Goal: Task Accomplishment & Management: Complete application form

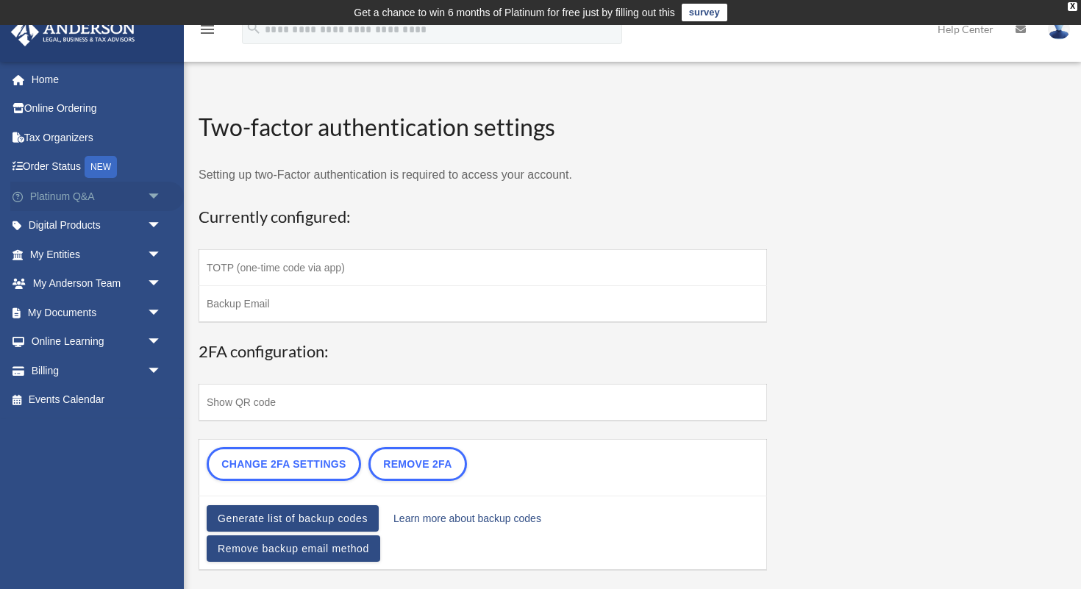
click at [151, 195] on span "arrow_drop_down" at bounding box center [161, 197] width 29 height 30
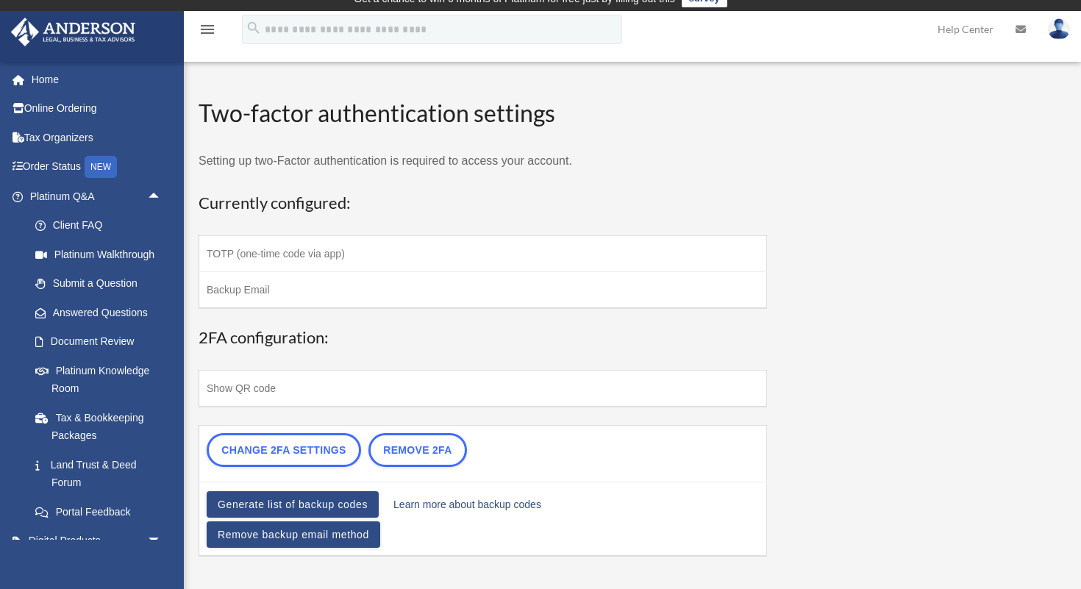
scroll to position [15, 0]
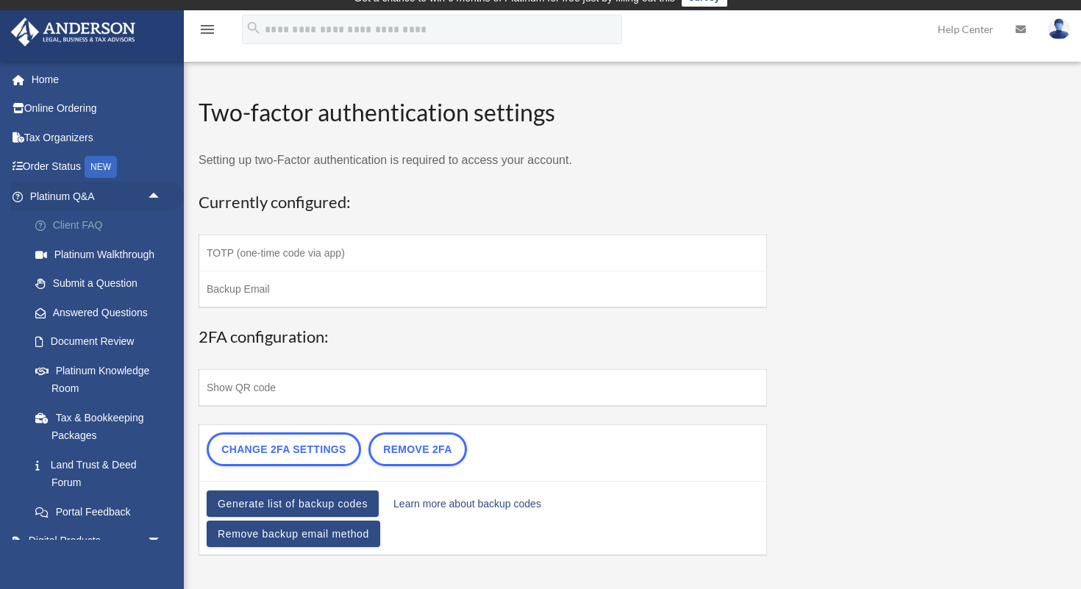
click at [104, 222] on link "Client FAQ" at bounding box center [102, 225] width 163 height 29
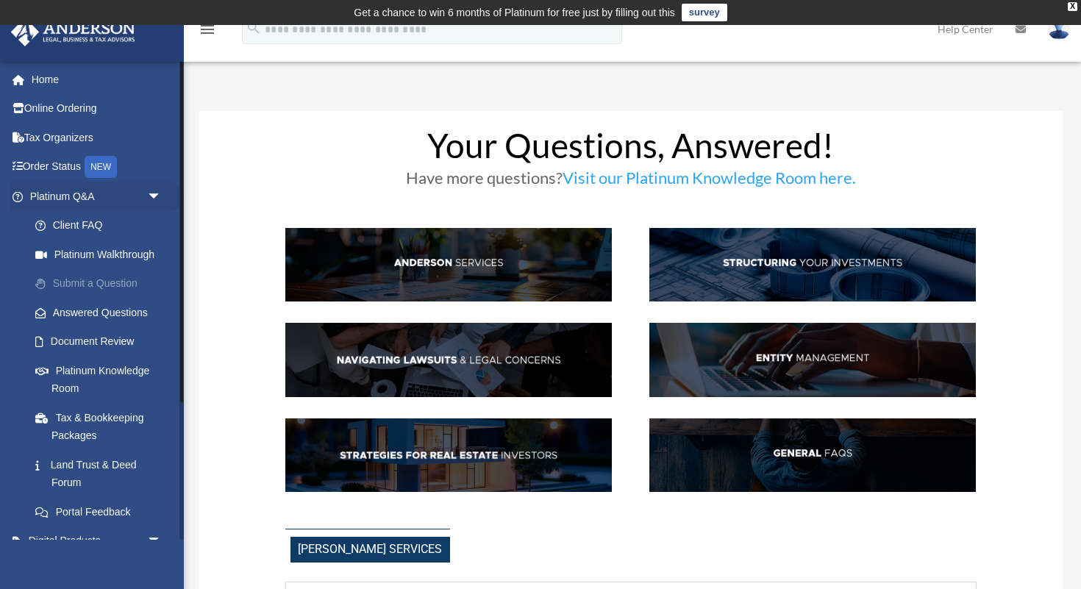
click at [96, 289] on link "Submit a Question" at bounding box center [102, 283] width 163 height 29
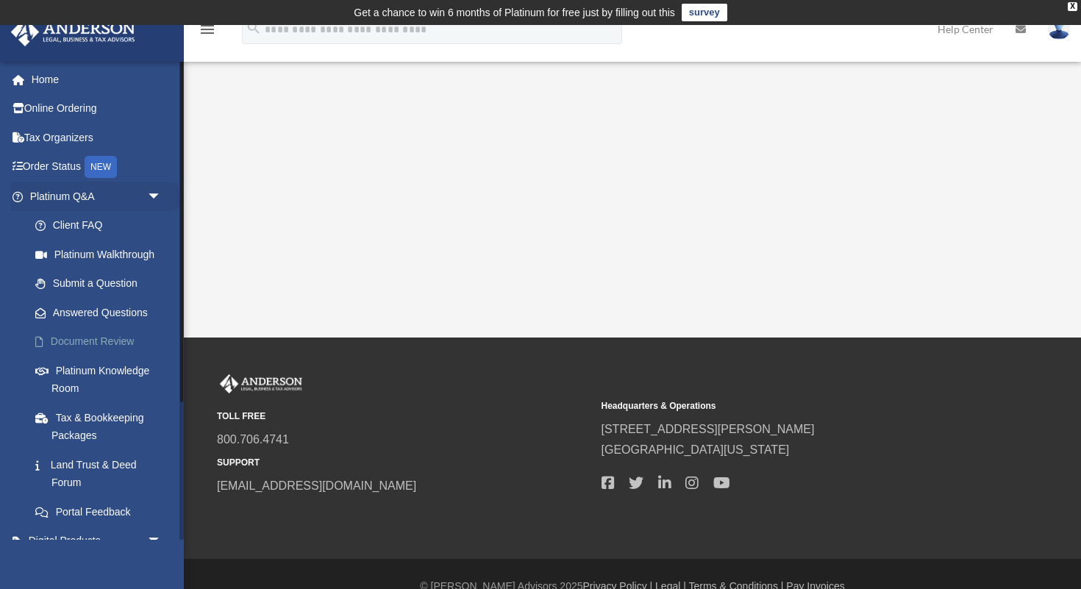
click at [95, 341] on link "Document Review" at bounding box center [102, 341] width 163 height 29
click at [107, 340] on link "Document Review" at bounding box center [102, 341] width 163 height 29
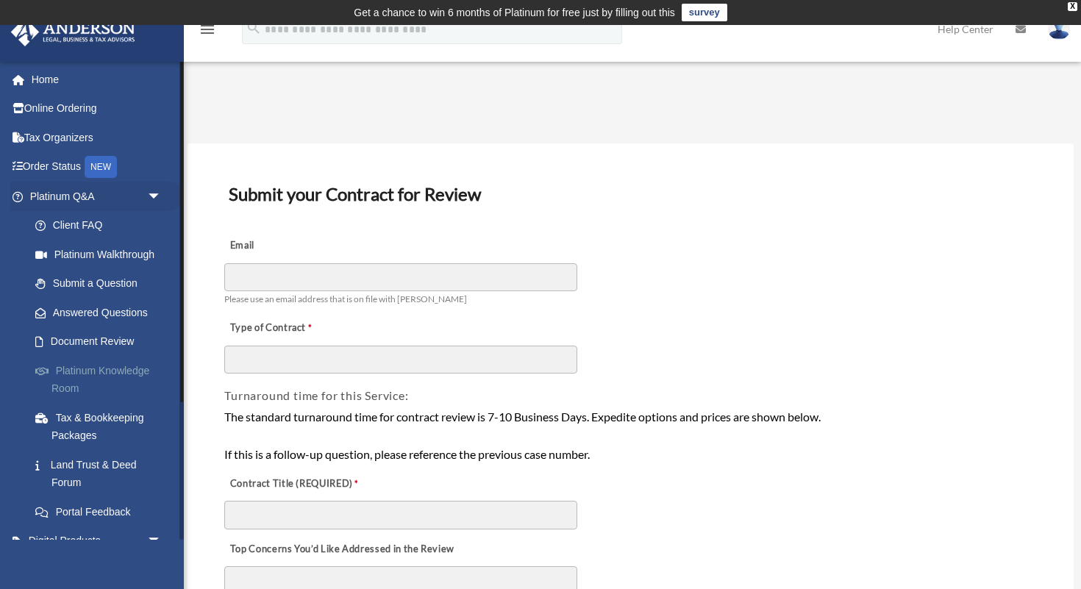
click at [88, 374] on link "Platinum Knowledge Room" at bounding box center [102, 379] width 163 height 47
click at [108, 421] on link "Tax & Bookkeeping Packages" at bounding box center [102, 426] width 163 height 47
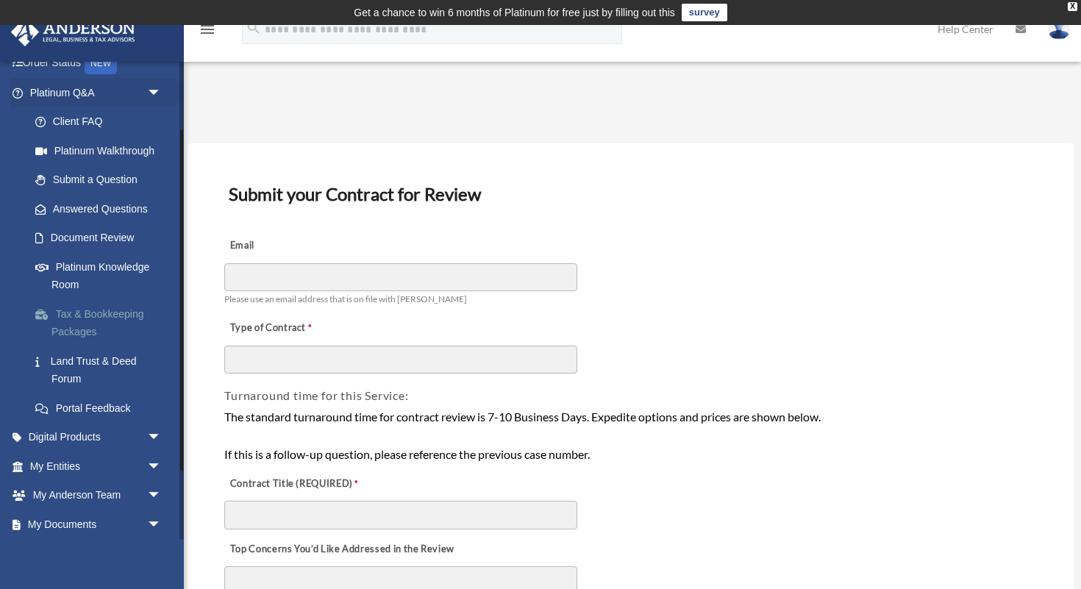
scroll to position [110, 0]
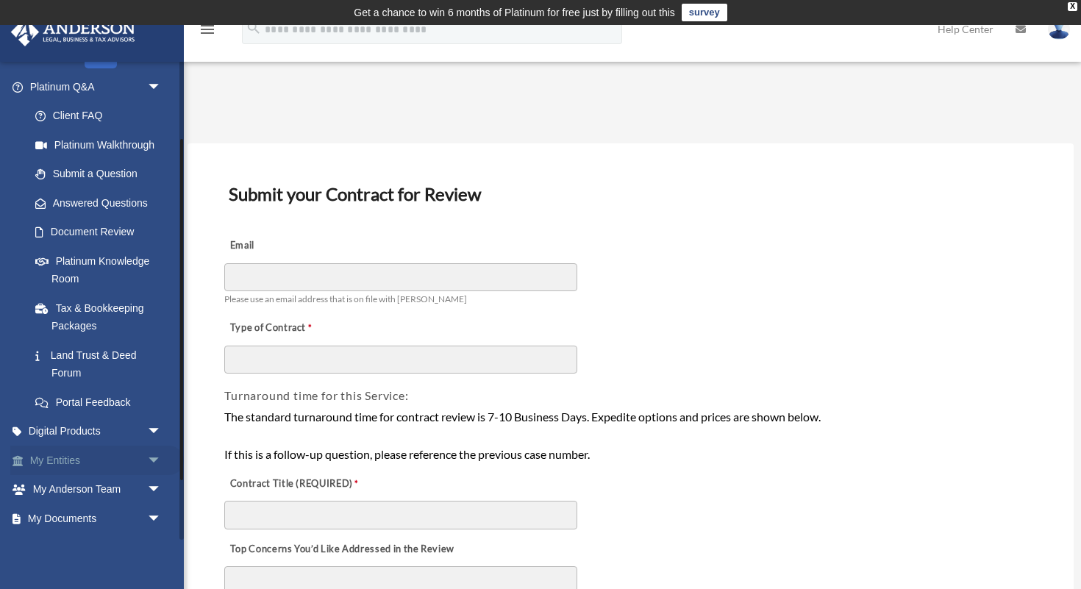
click at [157, 459] on span "arrow_drop_down" at bounding box center [161, 461] width 29 height 30
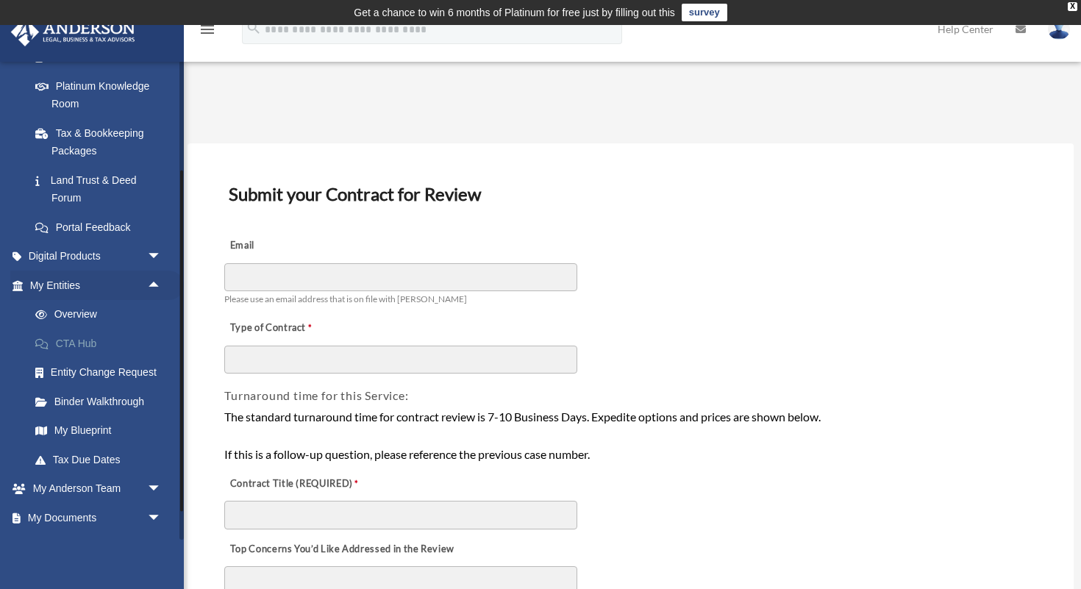
scroll to position [301, 0]
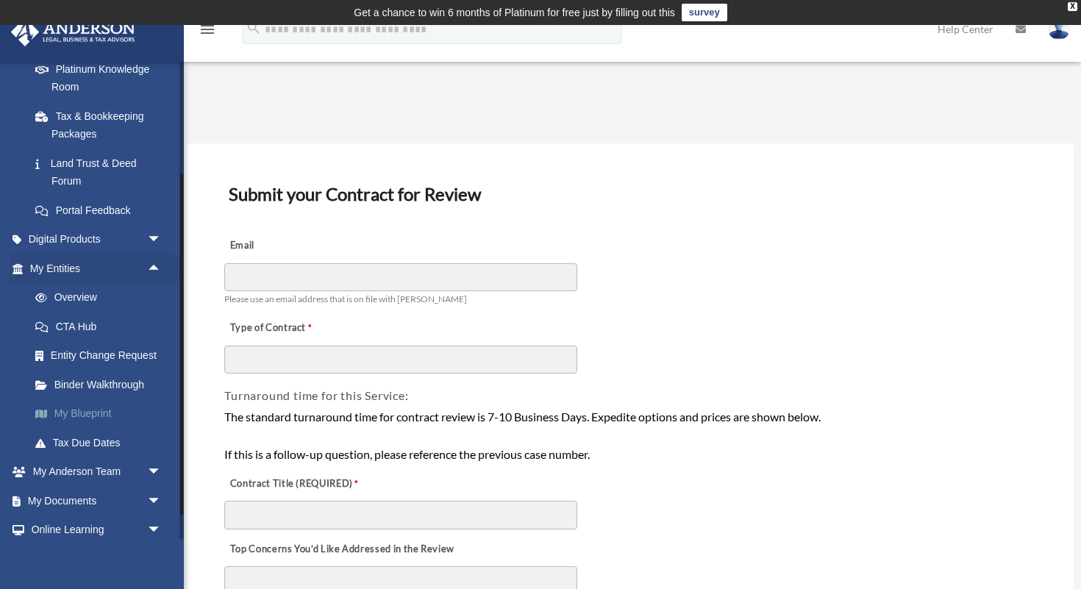
click at [95, 411] on link "My Blueprint" at bounding box center [102, 413] width 163 height 29
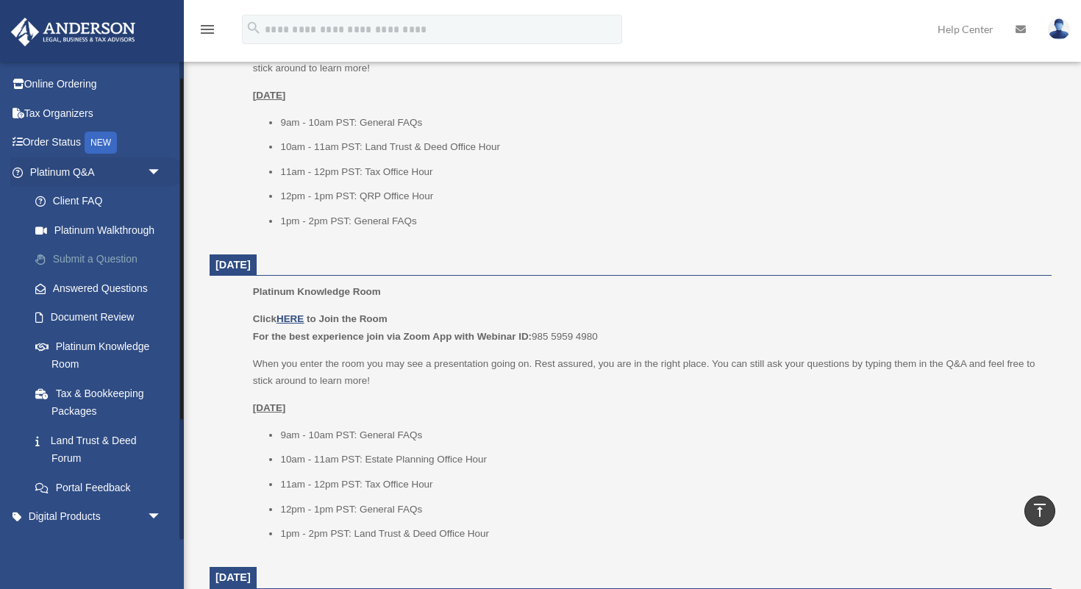
scroll to position [28, 0]
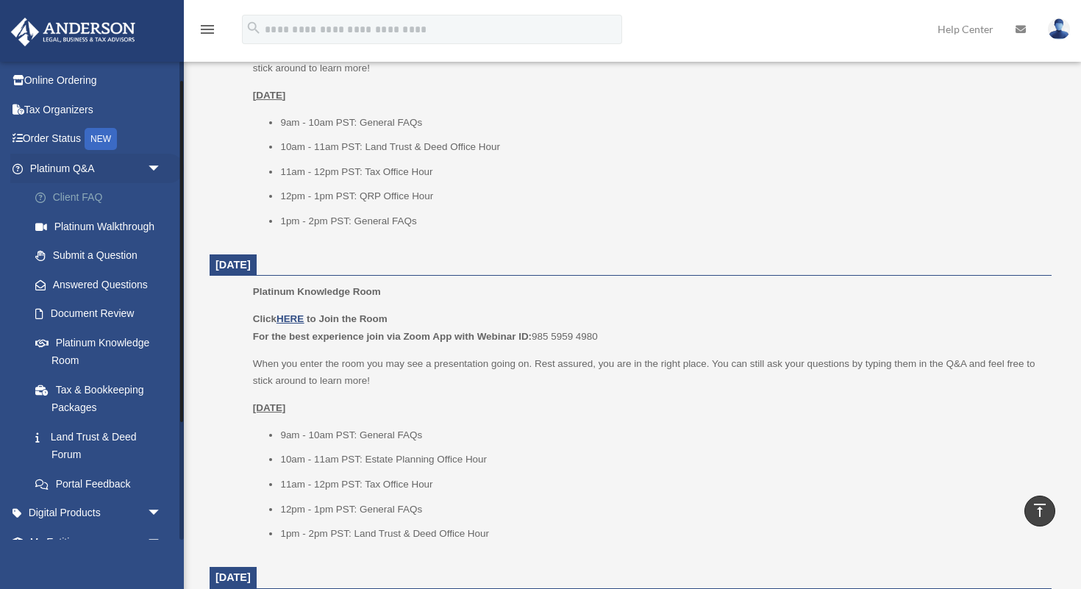
click at [82, 196] on link "Client FAQ" at bounding box center [102, 197] width 163 height 29
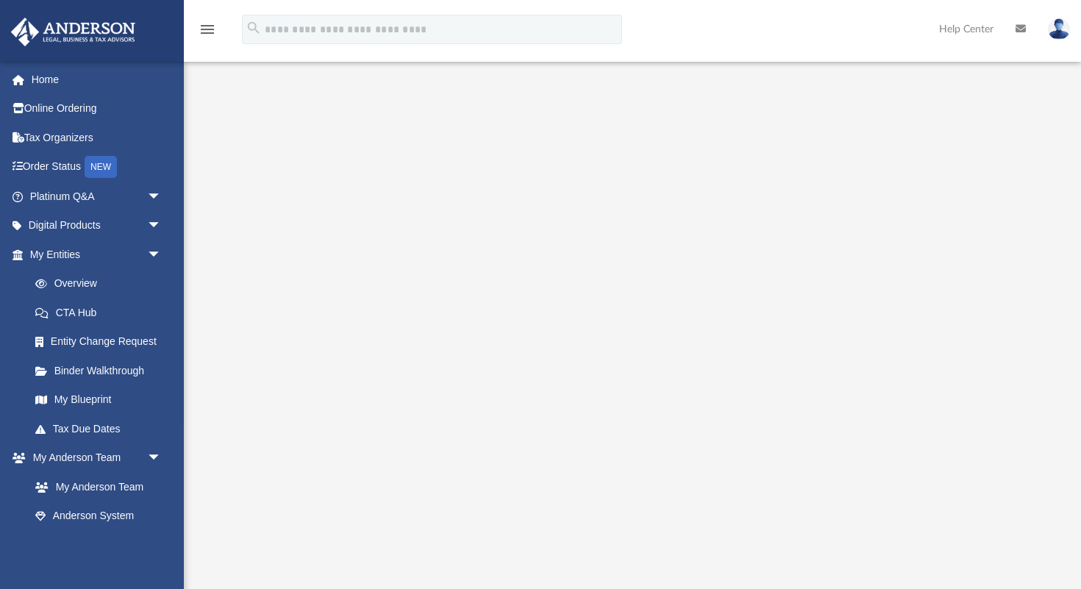
scroll to position [73, 0]
click at [159, 193] on span "arrow_drop_down" at bounding box center [161, 197] width 29 height 30
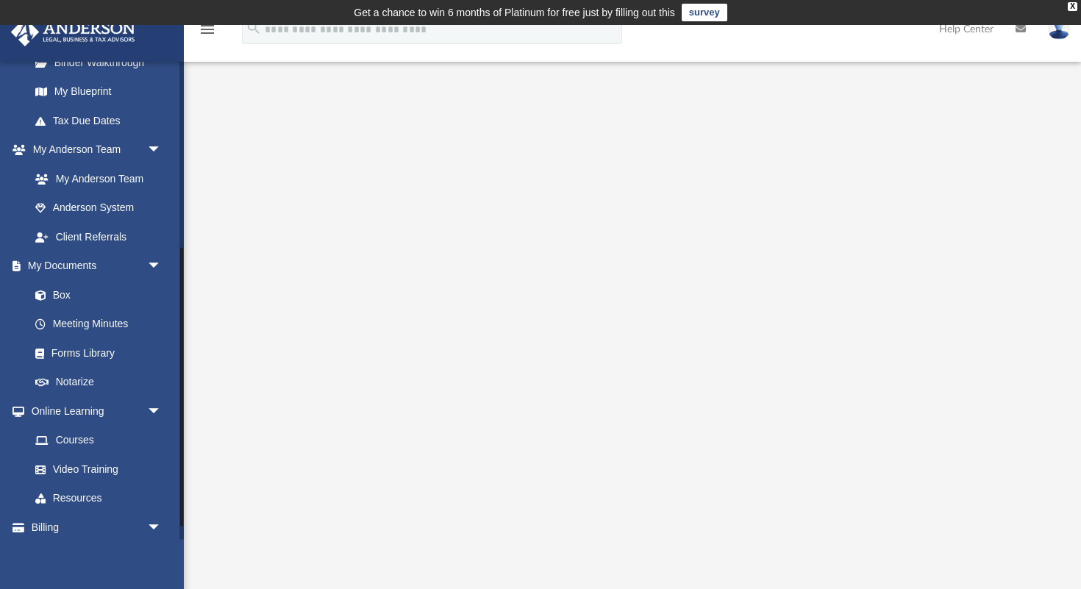
scroll to position [658, 0]
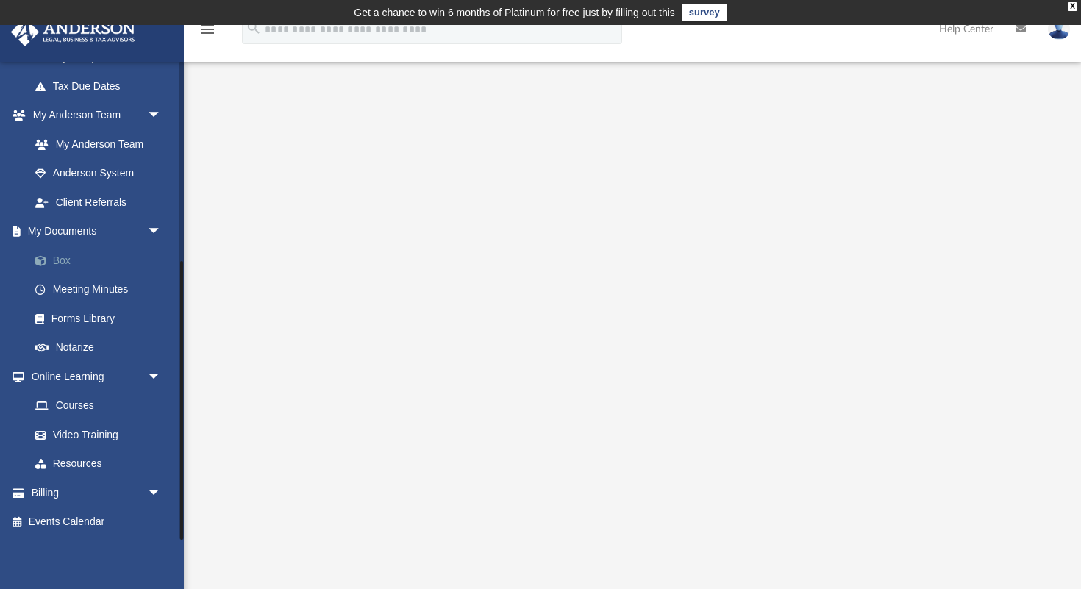
click at [76, 256] on link "Box" at bounding box center [102, 260] width 163 height 29
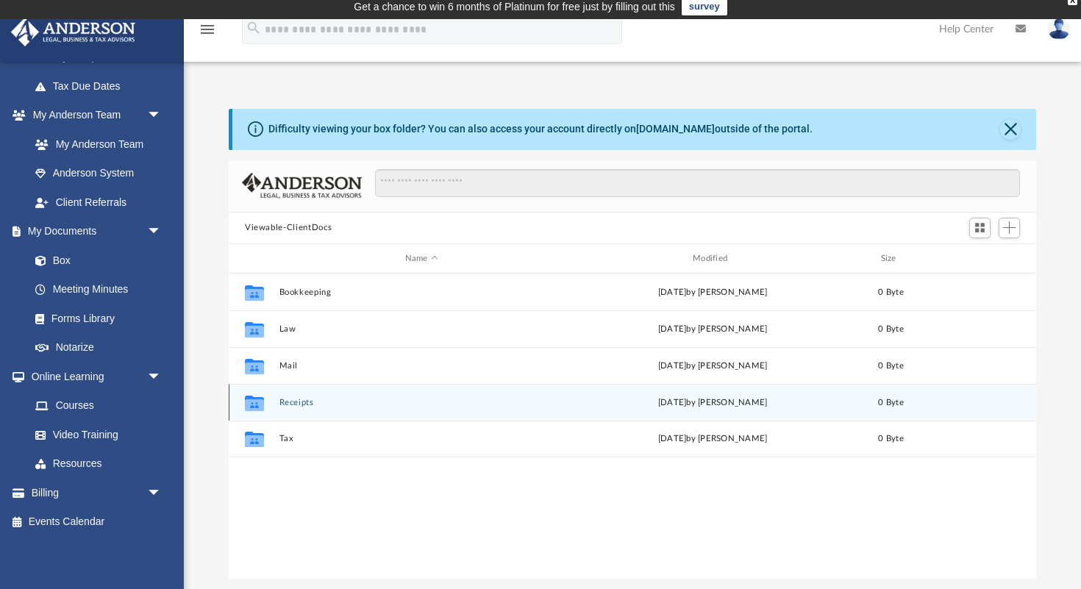
scroll to position [7, 0]
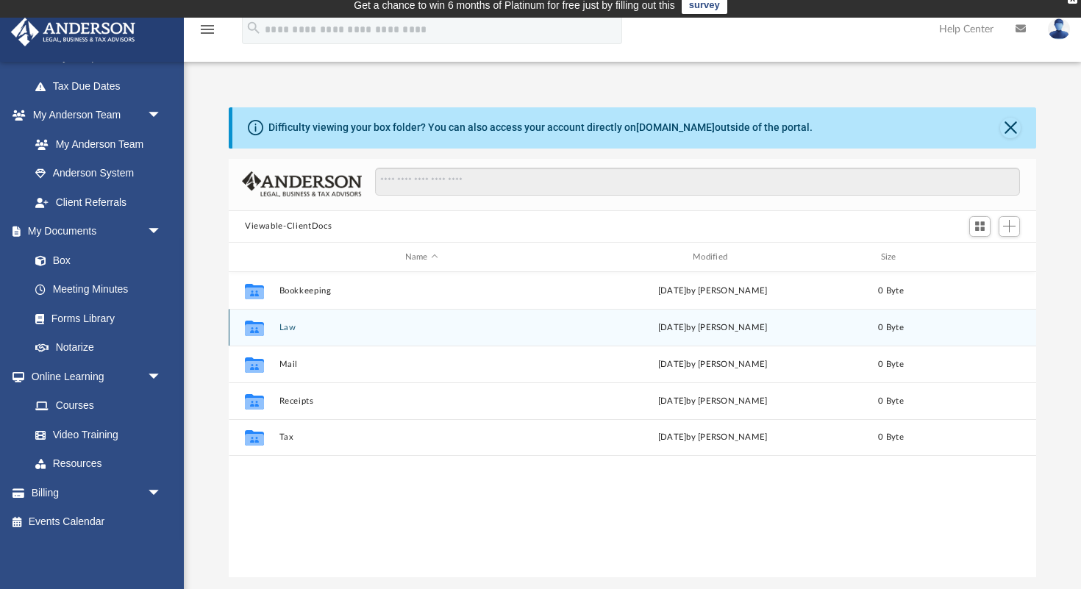
click at [288, 326] on button "Law" at bounding box center [421, 328] width 285 height 10
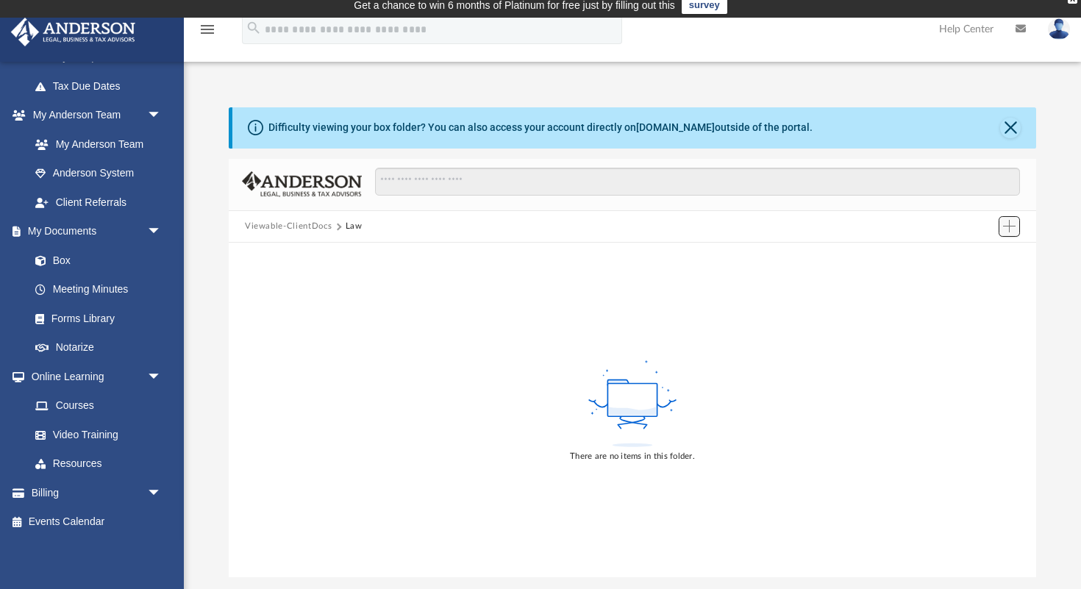
click at [1007, 227] on span "Add" at bounding box center [1009, 226] width 13 height 13
click at [982, 256] on li "Upload" at bounding box center [988, 254] width 47 height 15
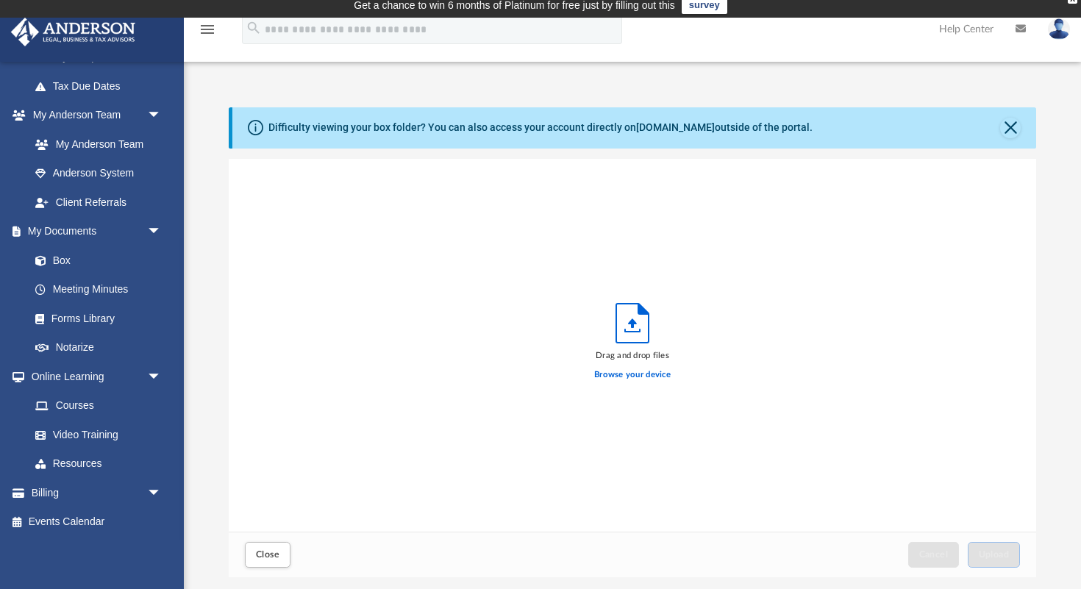
scroll to position [373, 807]
click at [640, 376] on label "Browse your device" at bounding box center [632, 374] width 76 height 13
click at [0, 0] on input "Browse your device" at bounding box center [0, 0] width 0 height 0
click at [640, 378] on label "Browse your device" at bounding box center [632, 374] width 76 height 13
click at [0, 0] on input "Browse your device" at bounding box center [0, 0] width 0 height 0
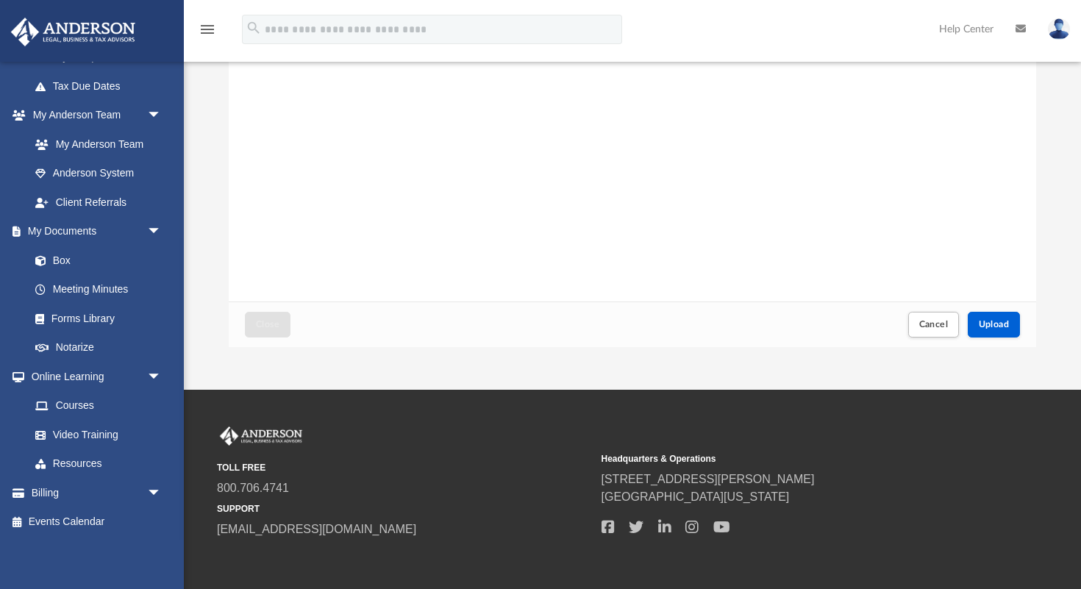
scroll to position [207, 0]
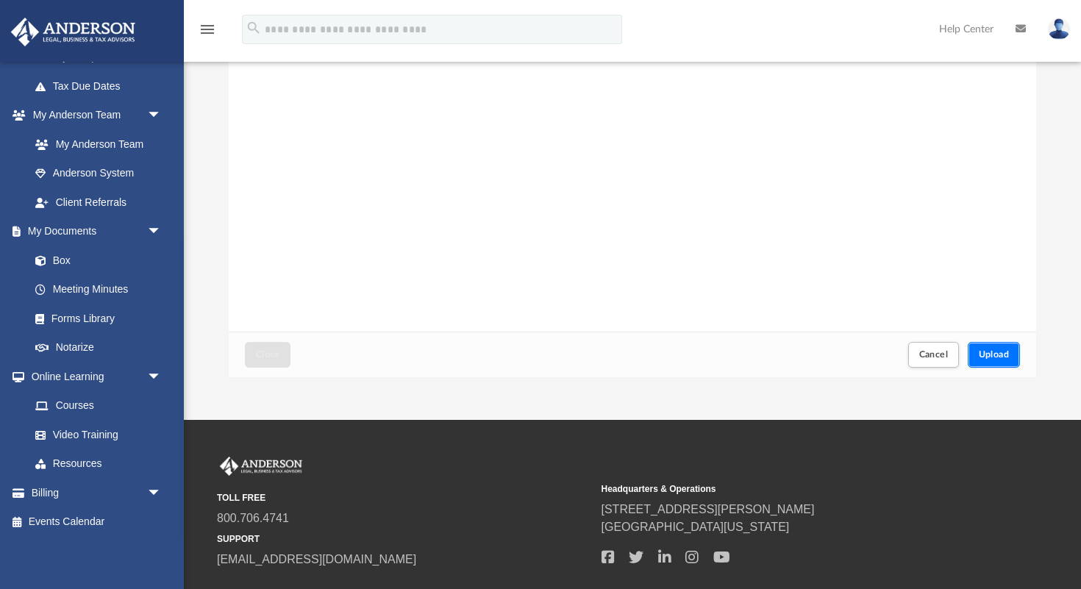
click at [1001, 357] on span "Upload" at bounding box center [994, 354] width 31 height 9
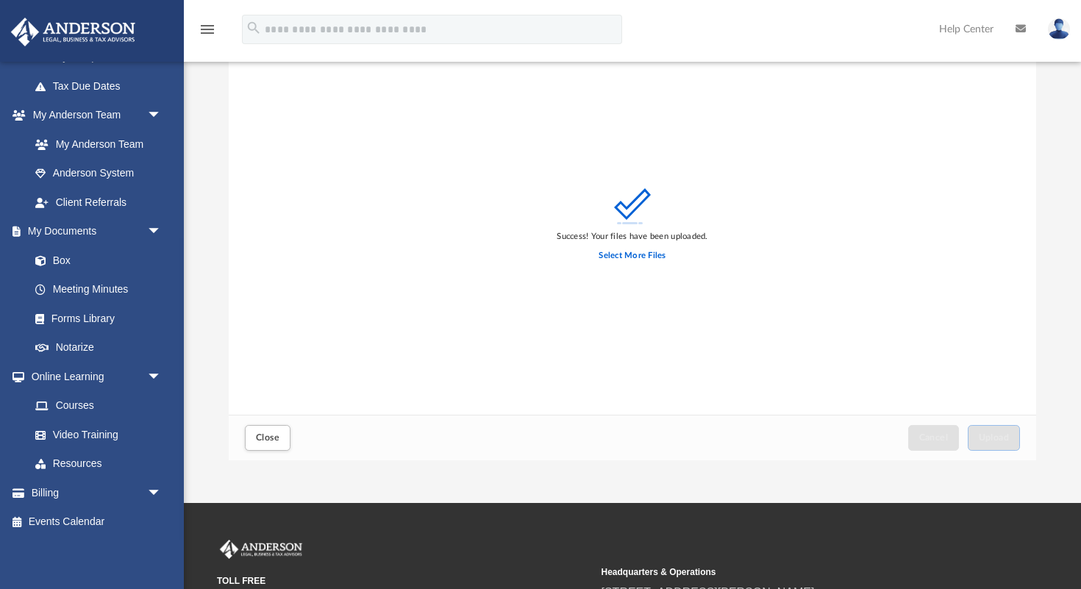
scroll to position [0, 0]
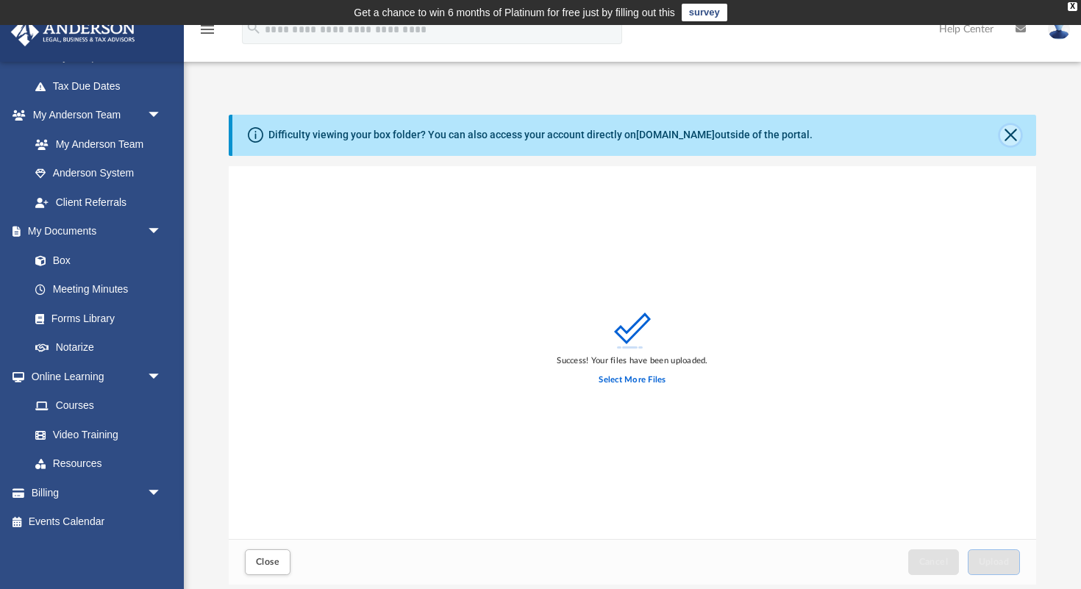
click at [1015, 132] on button "Close" at bounding box center [1010, 135] width 21 height 21
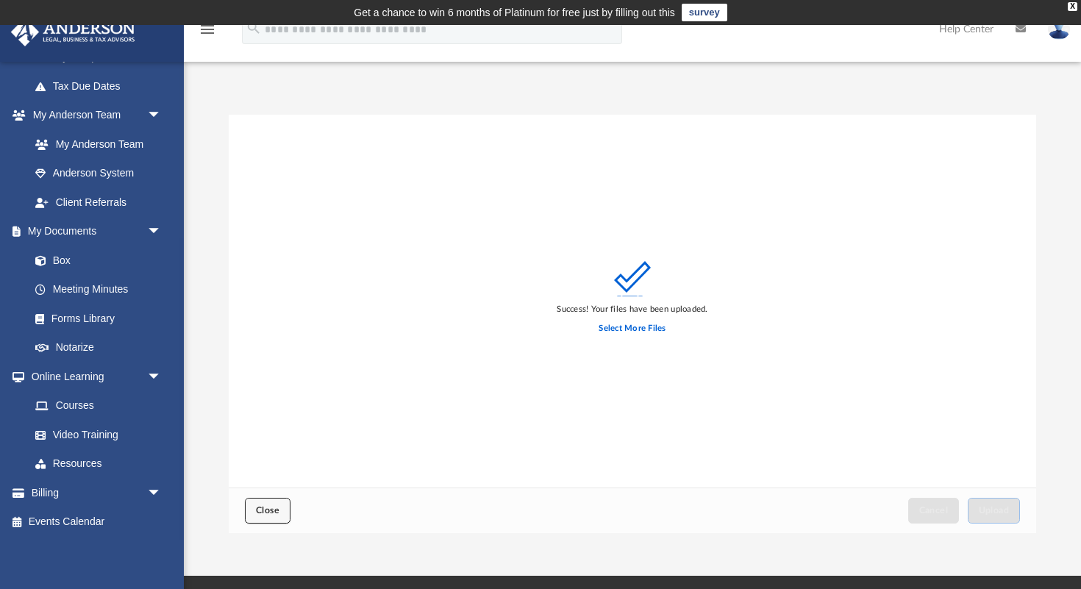
click at [271, 515] on span "Close" at bounding box center [268, 510] width 24 height 9
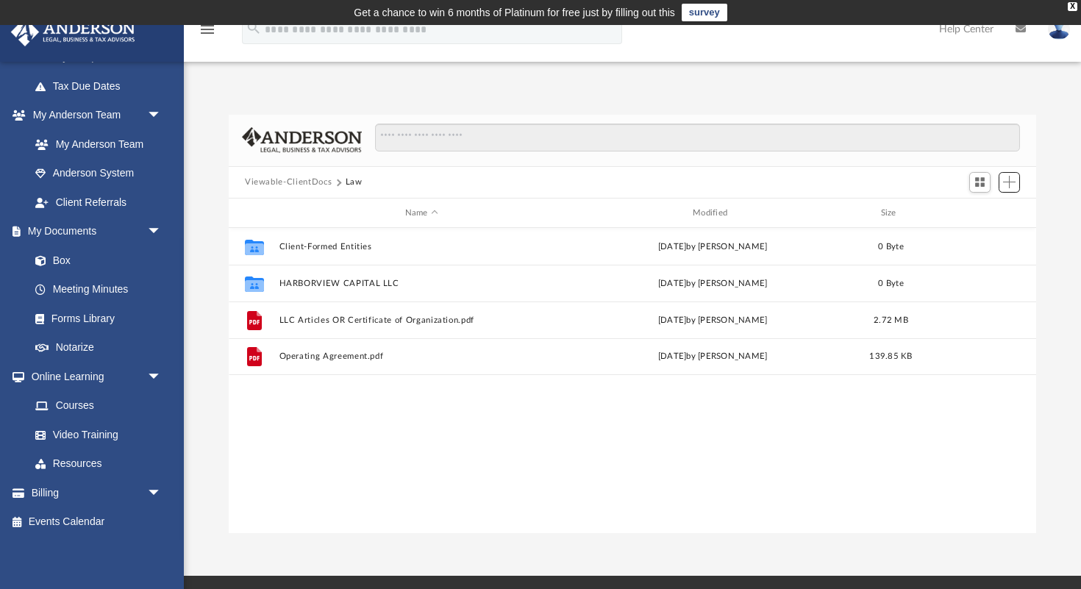
scroll to position [334, 807]
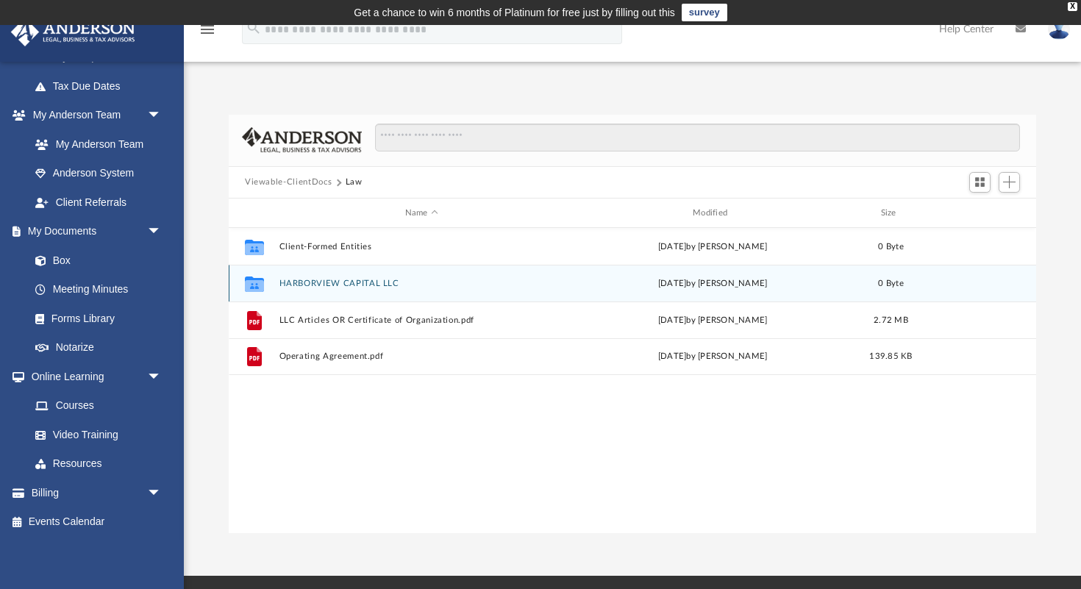
click at [340, 285] on button "HARBORVIEW CAPITAL LLC" at bounding box center [421, 284] width 285 height 10
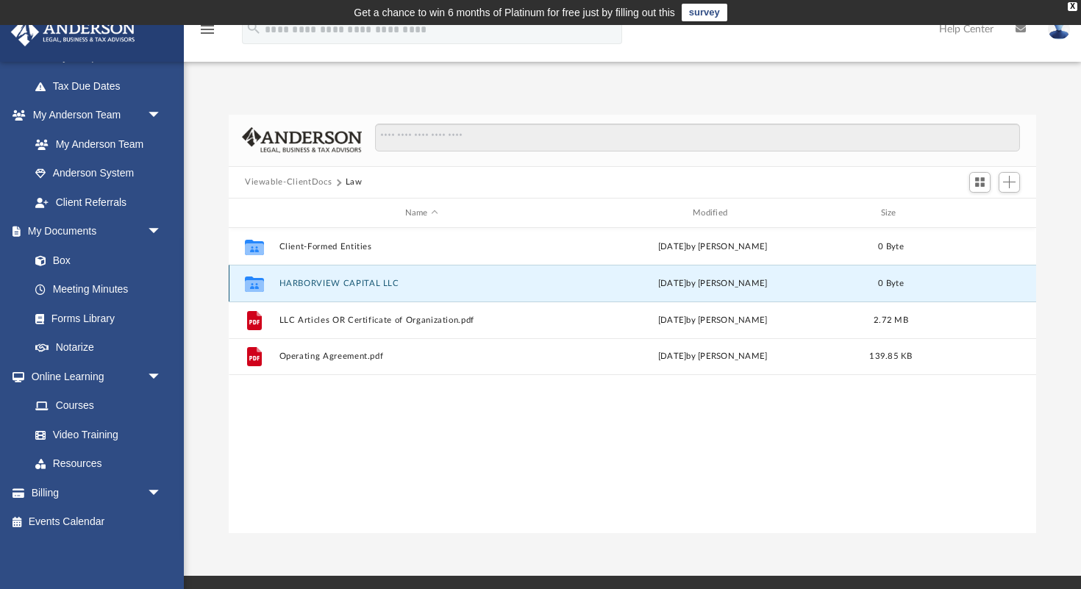
click at [340, 285] on button "HARBORVIEW CAPITAL LLC" at bounding box center [421, 284] width 285 height 10
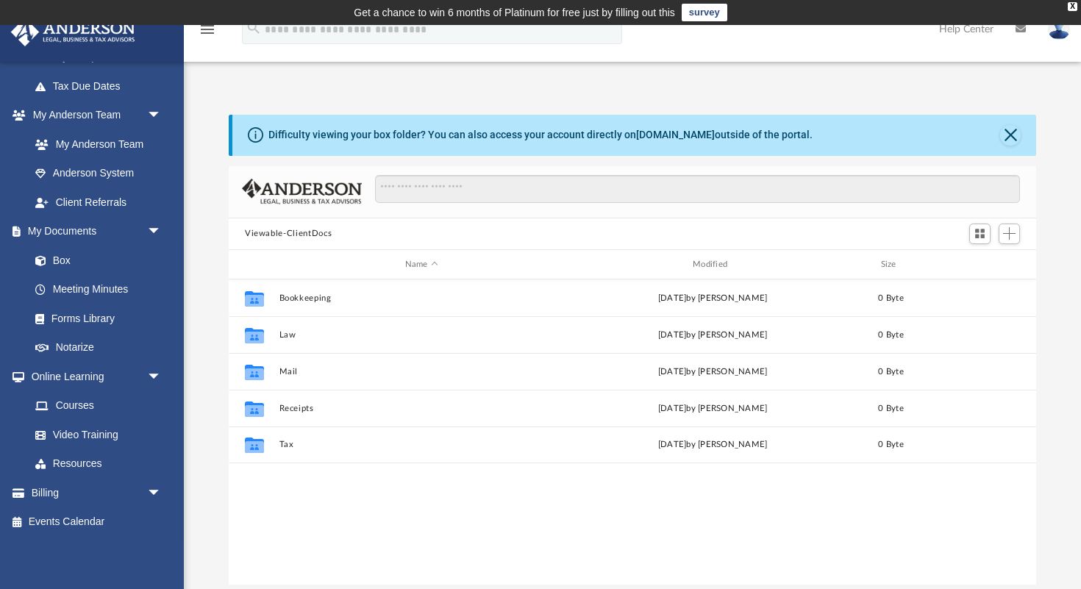
scroll to position [334, 807]
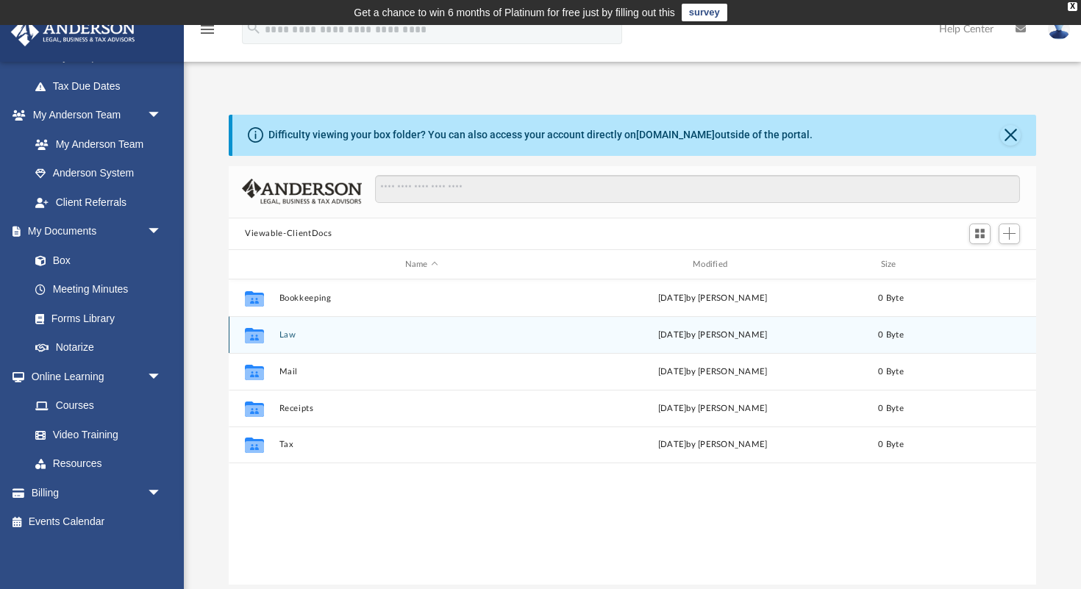
click at [282, 336] on button "Law" at bounding box center [421, 335] width 285 height 10
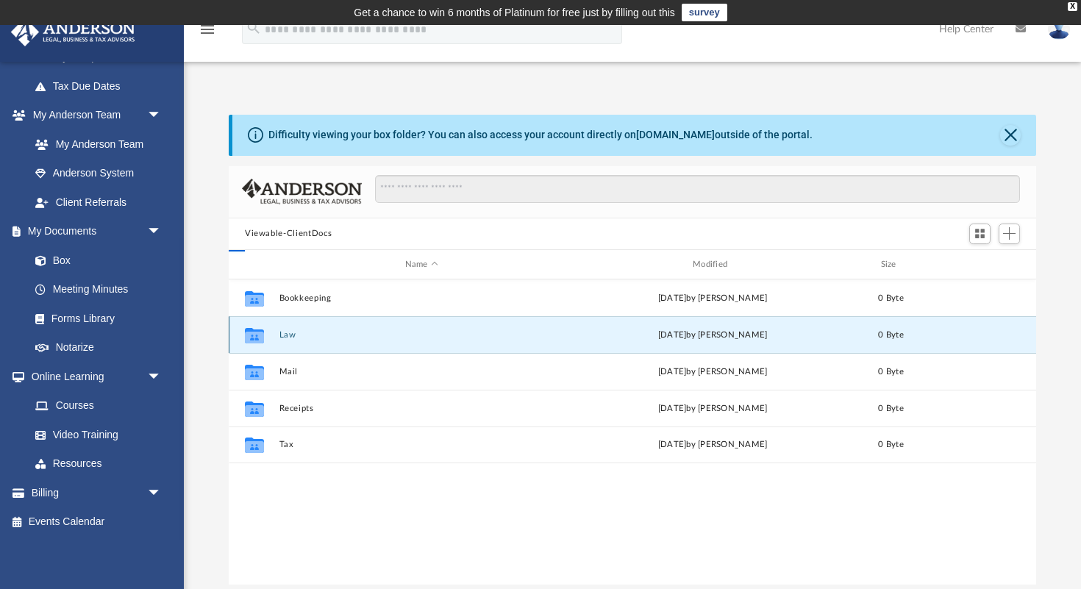
click at [282, 336] on button "Law" at bounding box center [421, 335] width 285 height 10
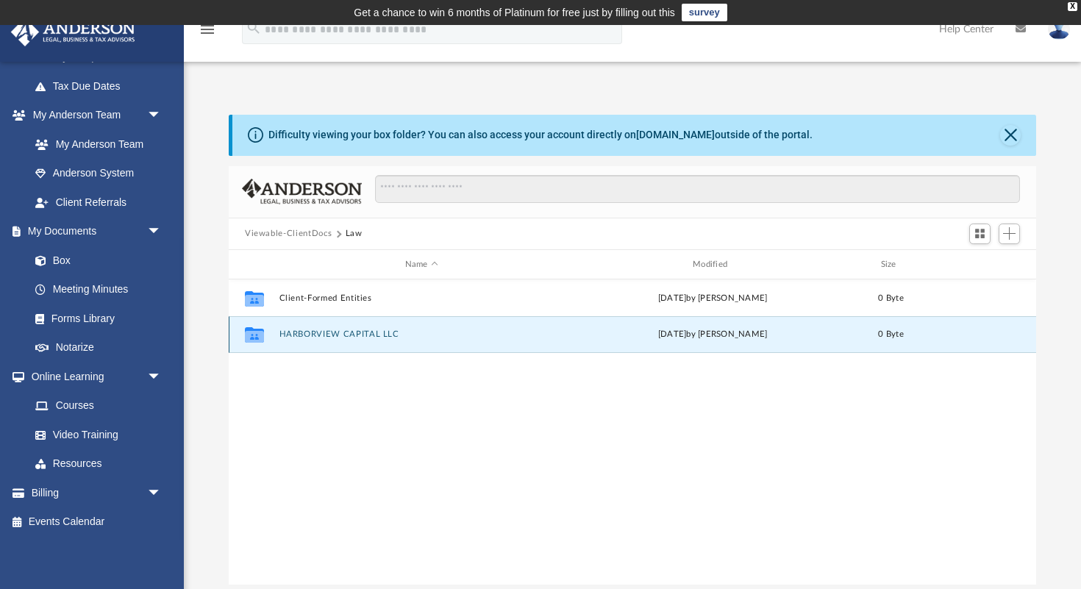
click at [351, 336] on button "HARBORVIEW CAPITAL LLC" at bounding box center [421, 335] width 285 height 10
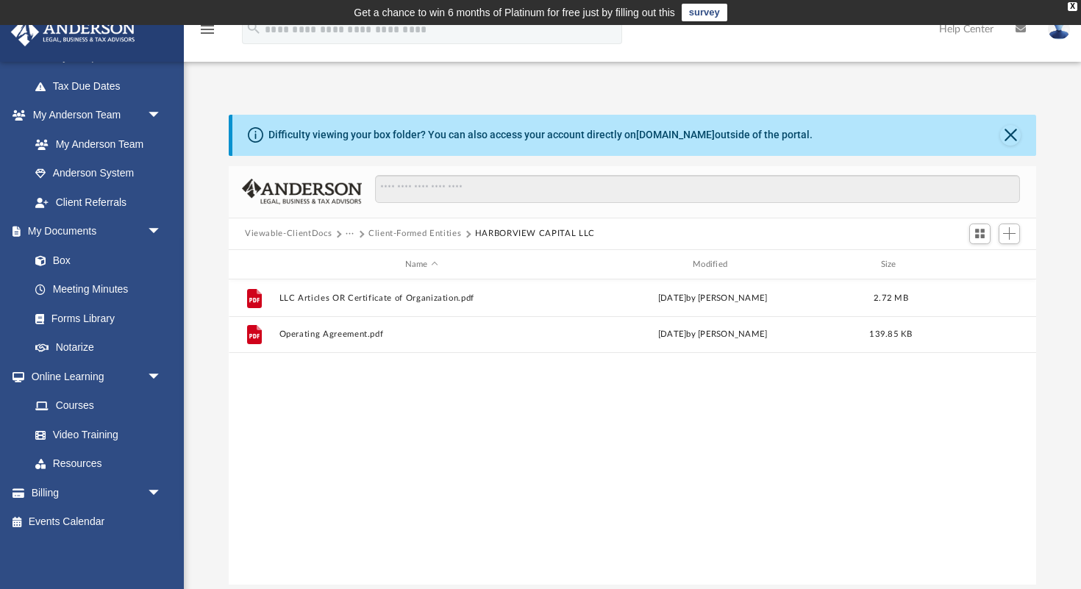
click at [417, 234] on button "Client-Formed Entities" at bounding box center [414, 233] width 93 height 13
click at [349, 235] on button "Law" at bounding box center [354, 233] width 17 height 13
click at [303, 231] on button "Viewable-ClientDocs" at bounding box center [288, 233] width 87 height 13
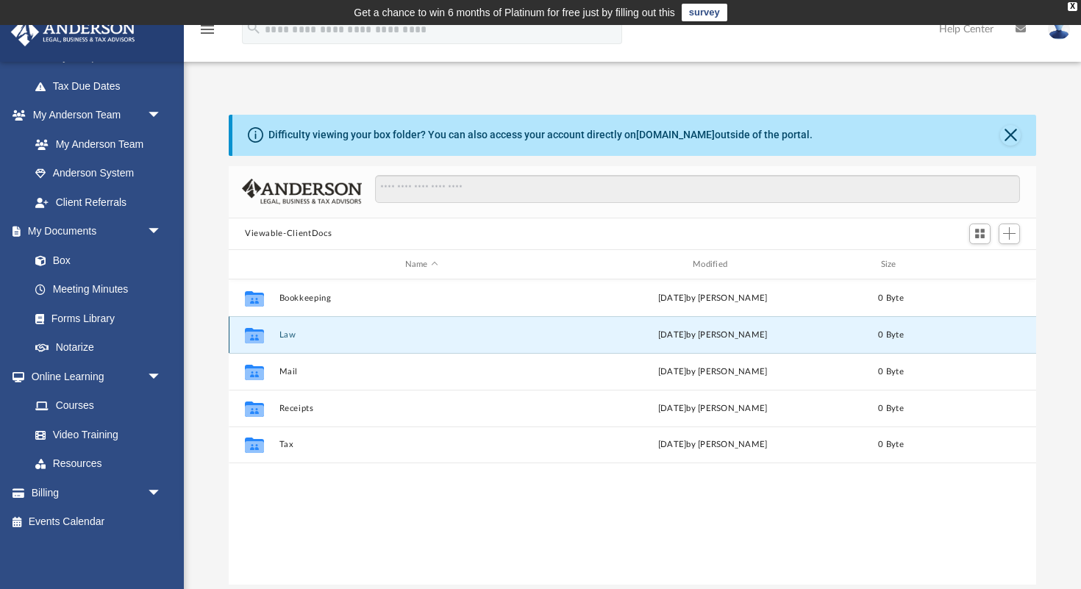
click at [293, 338] on button "Law" at bounding box center [421, 335] width 285 height 10
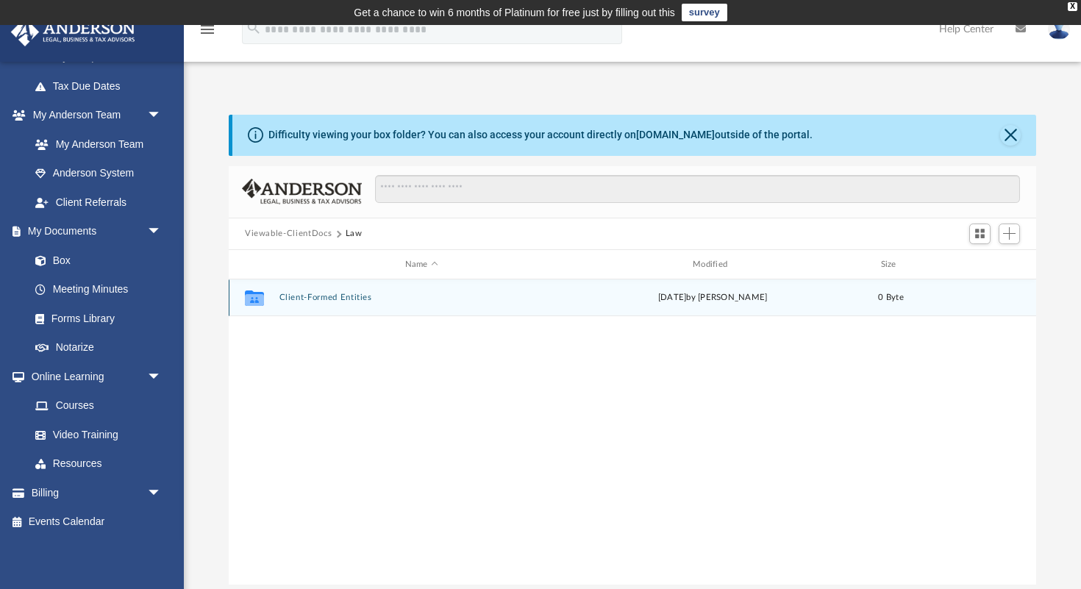
click at [326, 300] on button "Client-Formed Entities" at bounding box center [421, 298] width 285 height 10
click at [327, 299] on button "HARBORVIEW CAPITAL LLC" at bounding box center [421, 298] width 285 height 10
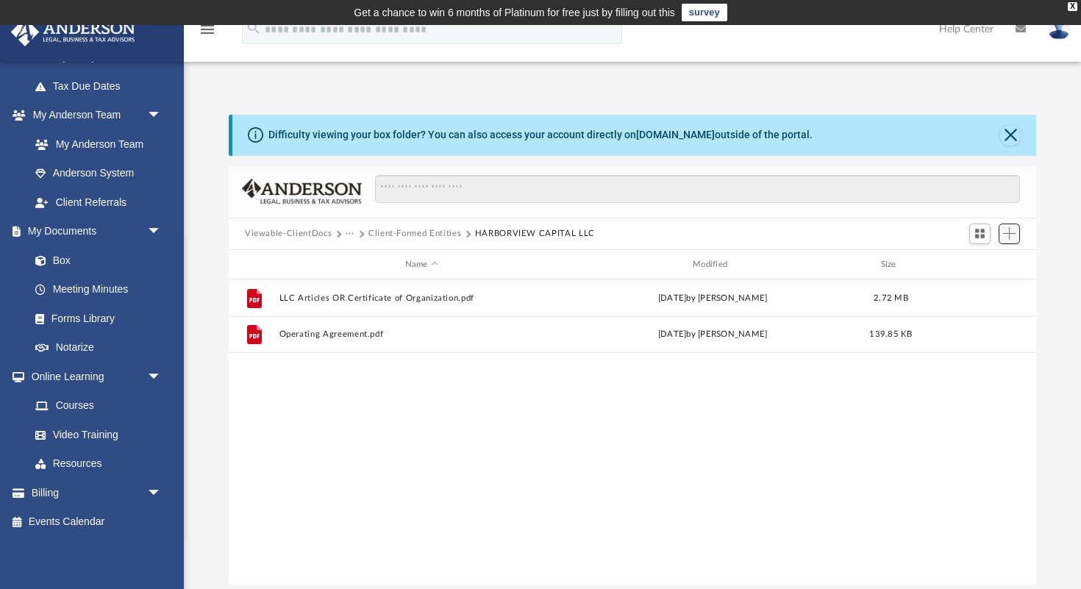
click at [1013, 235] on span "Add" at bounding box center [1009, 233] width 13 height 13
click at [994, 263] on li "Upload" at bounding box center [988, 262] width 47 height 15
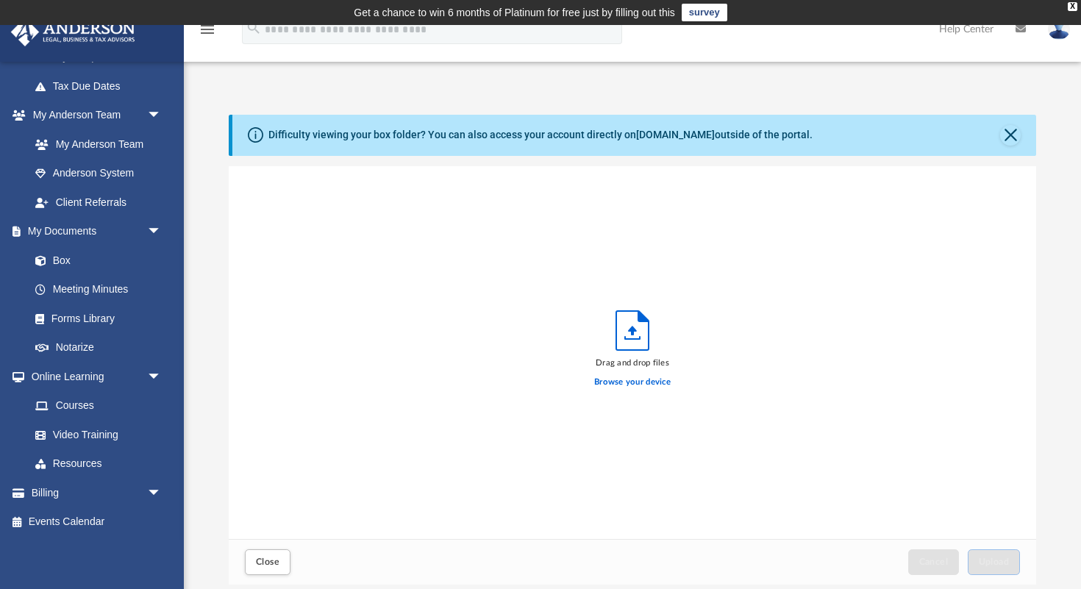
scroll to position [373, 807]
click at [647, 385] on label "Browse your device" at bounding box center [632, 382] width 76 height 13
click at [0, 0] on input "Browse your device" at bounding box center [0, 0] width 0 height 0
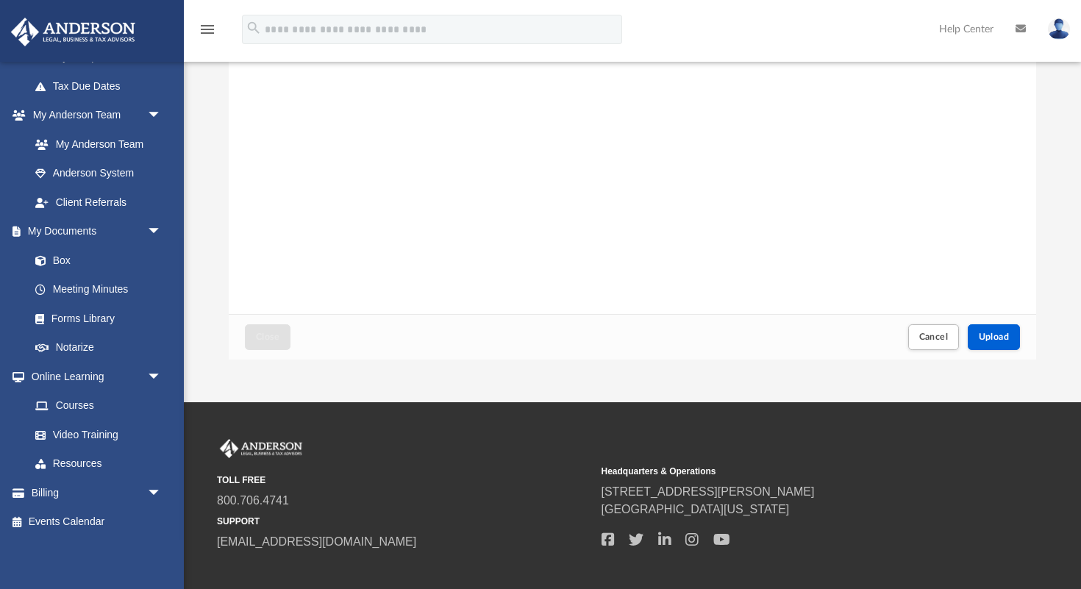
scroll to position [240, 0]
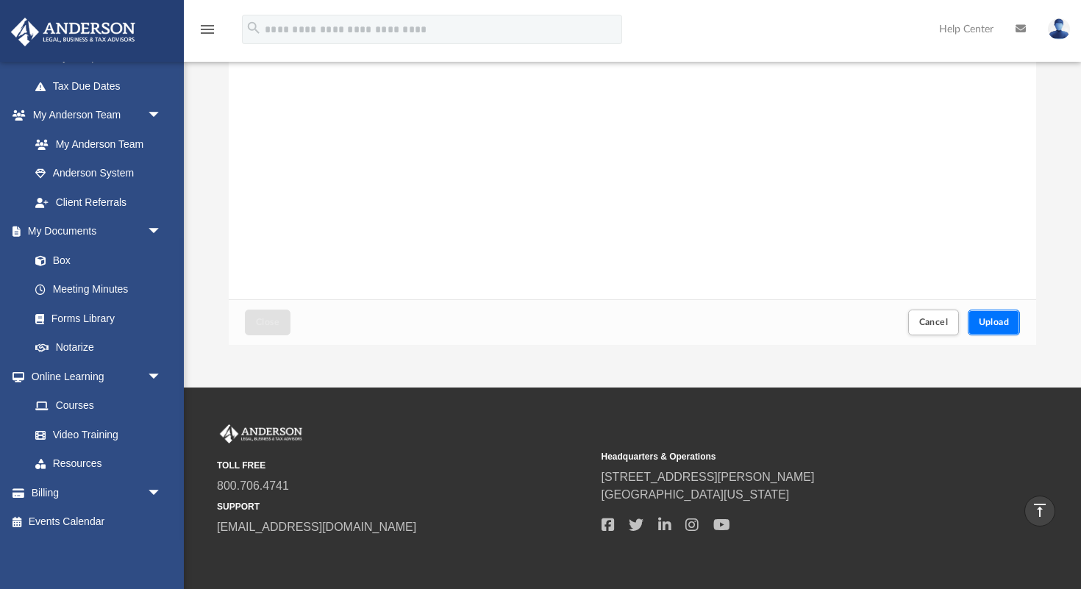
click at [998, 318] on span "Upload" at bounding box center [994, 322] width 31 height 9
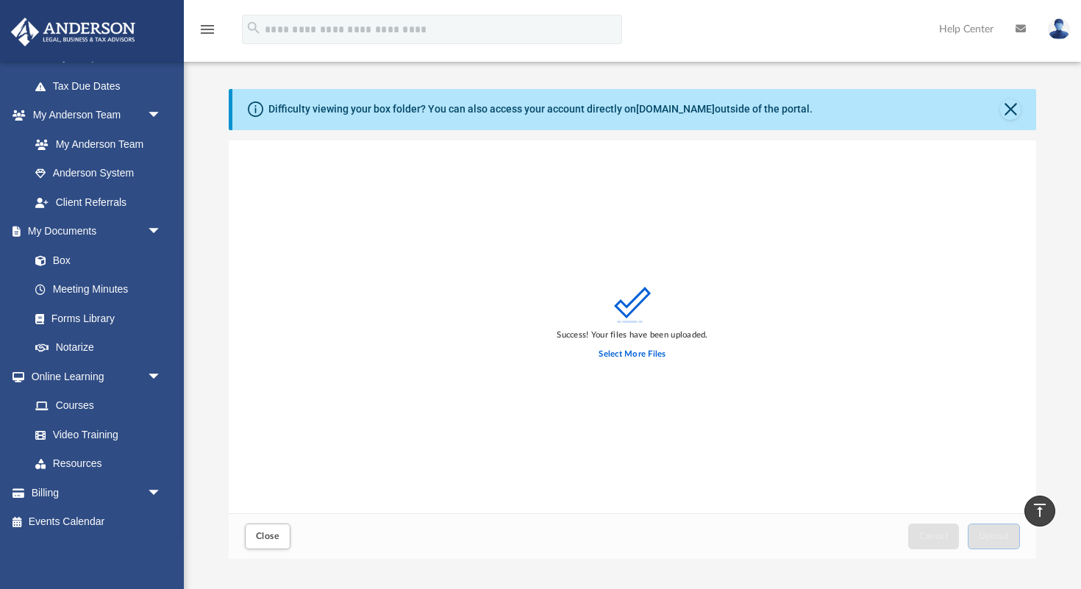
scroll to position [0, 0]
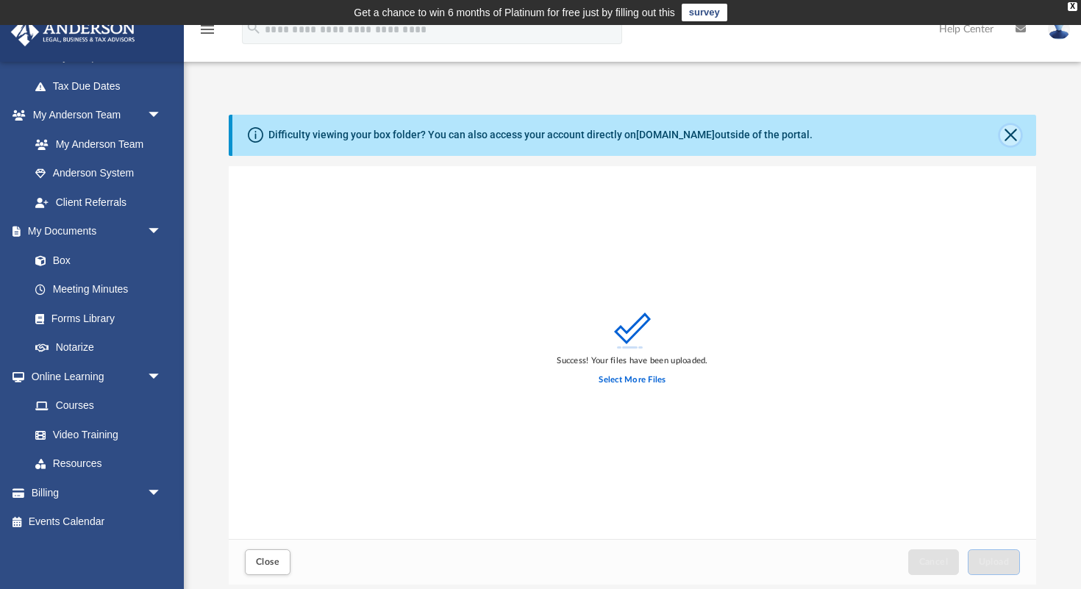
click at [1010, 140] on button "Close" at bounding box center [1010, 135] width 21 height 21
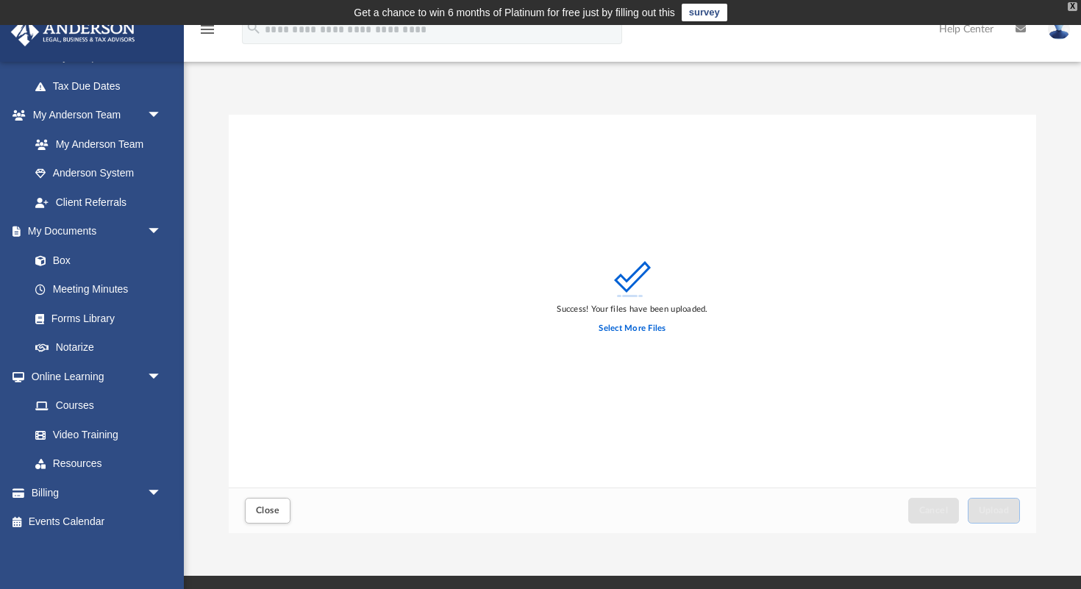
click at [1075, 7] on div "X" at bounding box center [1073, 6] width 10 height 9
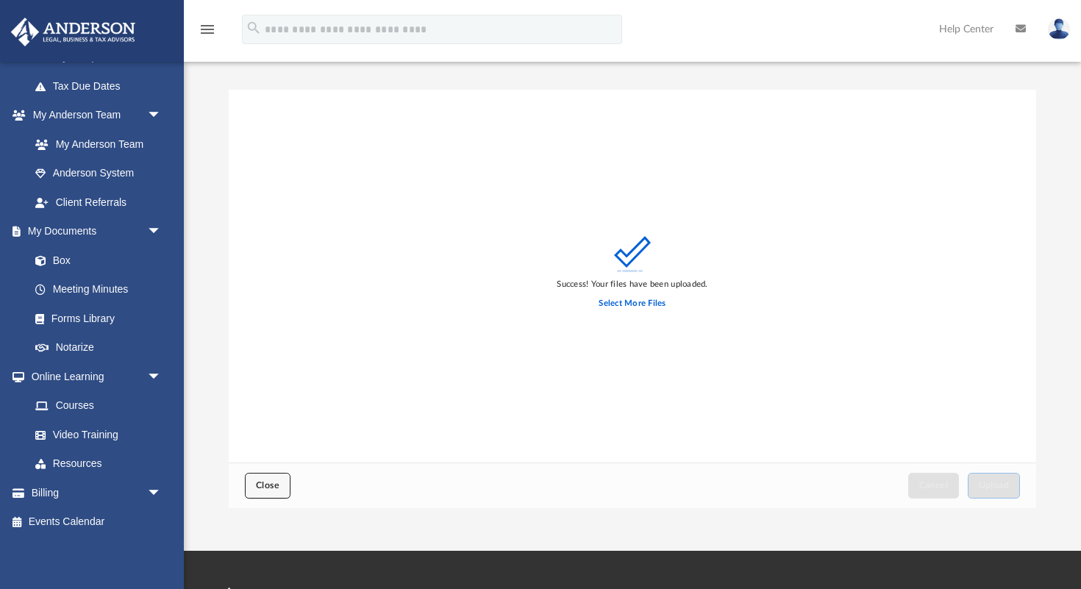
click at [265, 485] on span "Close" at bounding box center [268, 485] width 24 height 9
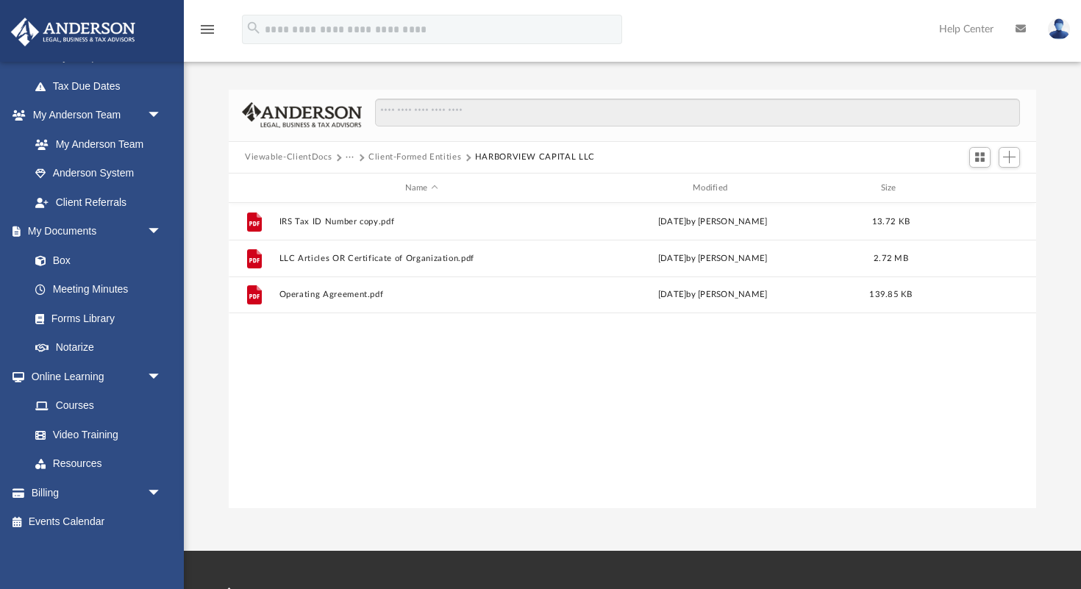
click at [403, 157] on button "Client-Formed Entities" at bounding box center [414, 157] width 93 height 13
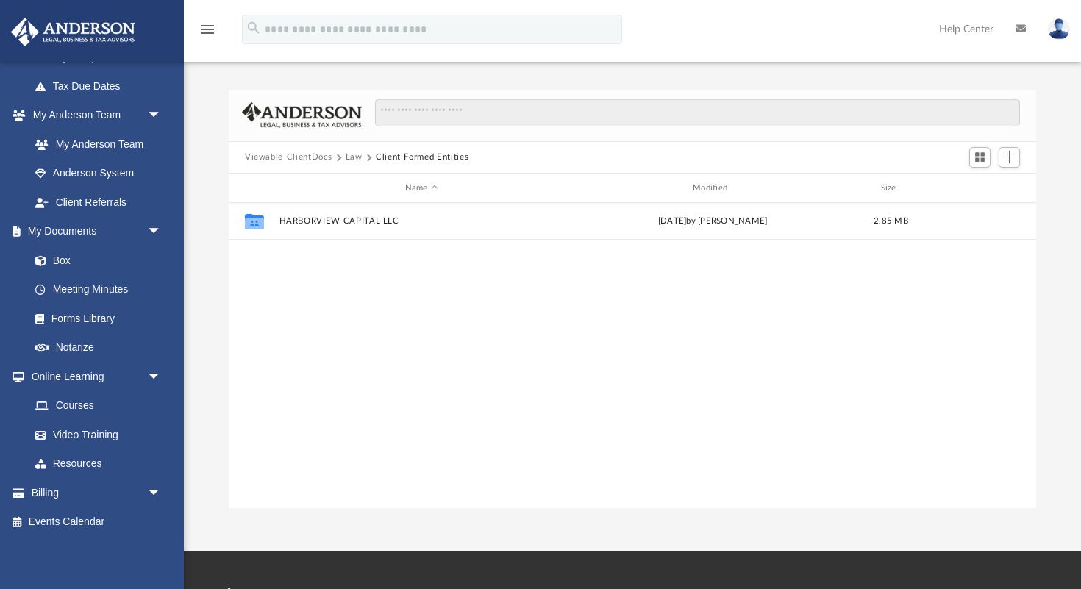
click at [352, 159] on button "Law" at bounding box center [354, 157] width 17 height 13
click at [297, 163] on button "Viewable-ClientDocs" at bounding box center [288, 157] width 87 height 13
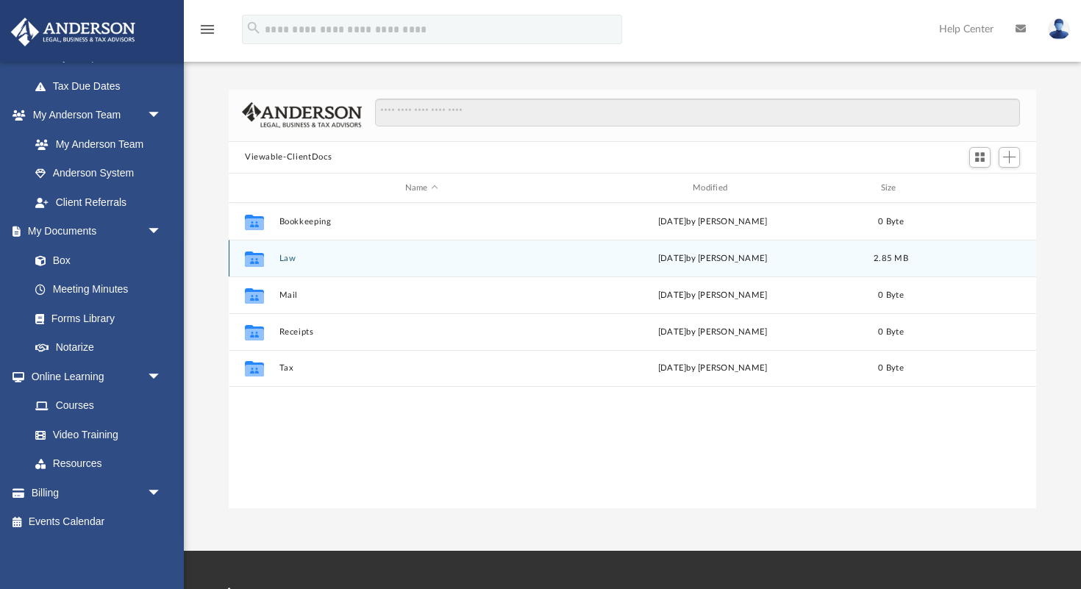
click at [280, 255] on button "Law" at bounding box center [421, 259] width 285 height 10
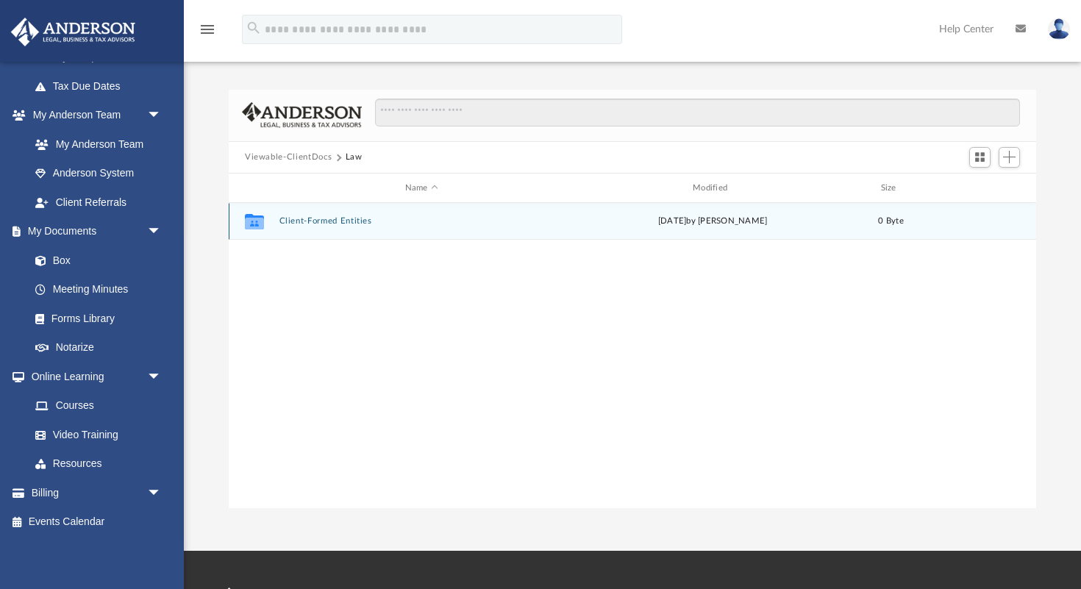
click at [320, 220] on button "Client-Formed Entities" at bounding box center [421, 222] width 285 height 10
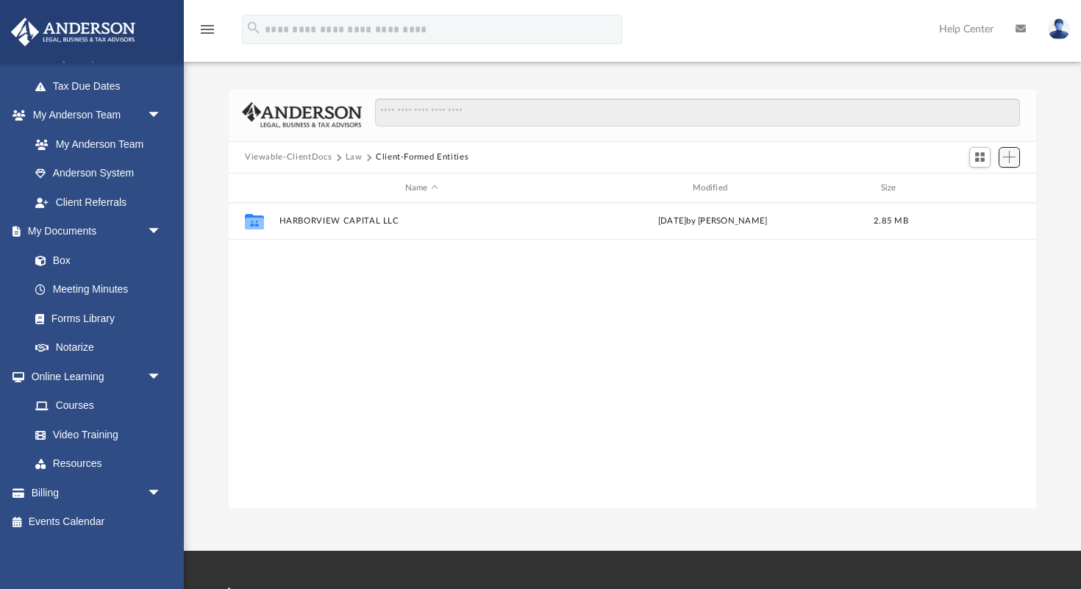
click at [1012, 159] on span "Add" at bounding box center [1009, 157] width 13 height 13
click at [998, 212] on li "New Folder" at bounding box center [988, 208] width 47 height 15
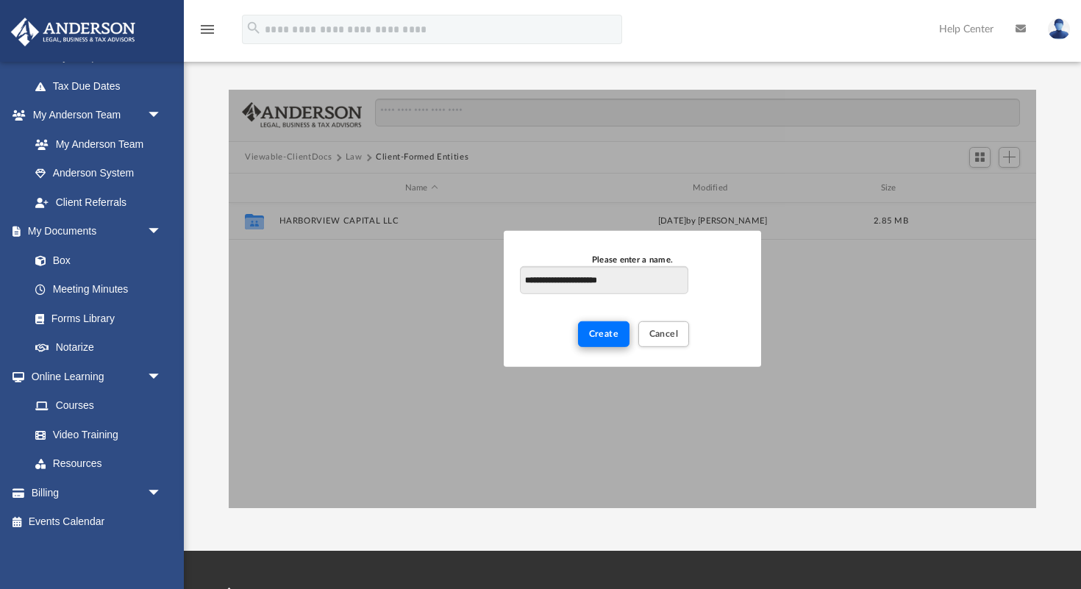
type input "**********"
click at [606, 336] on span "Create" at bounding box center [604, 333] width 30 height 9
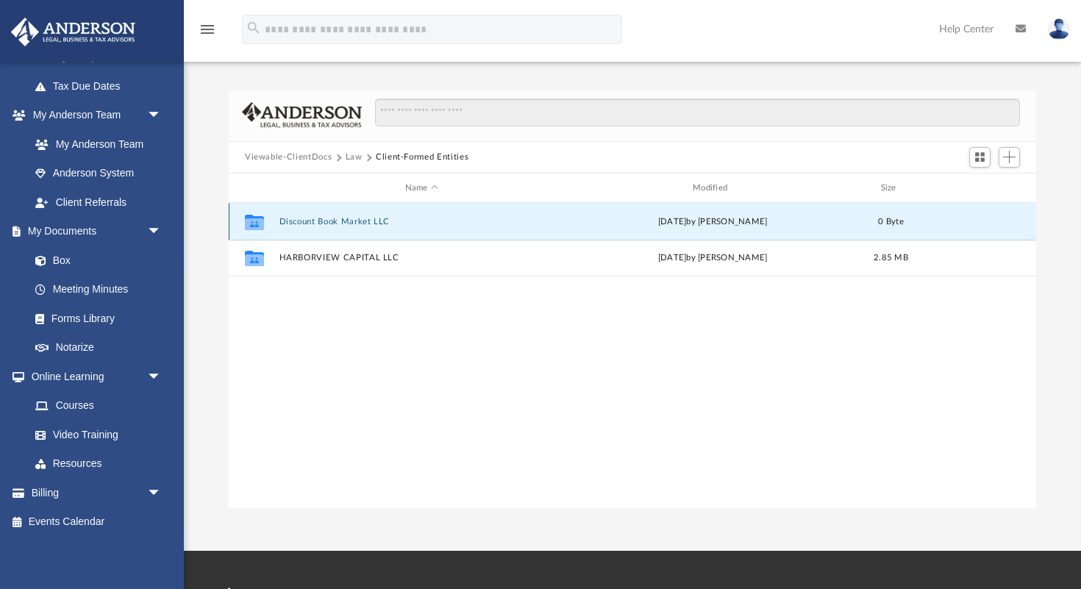
click at [359, 220] on button "Discount Book Market LLC" at bounding box center [421, 222] width 285 height 10
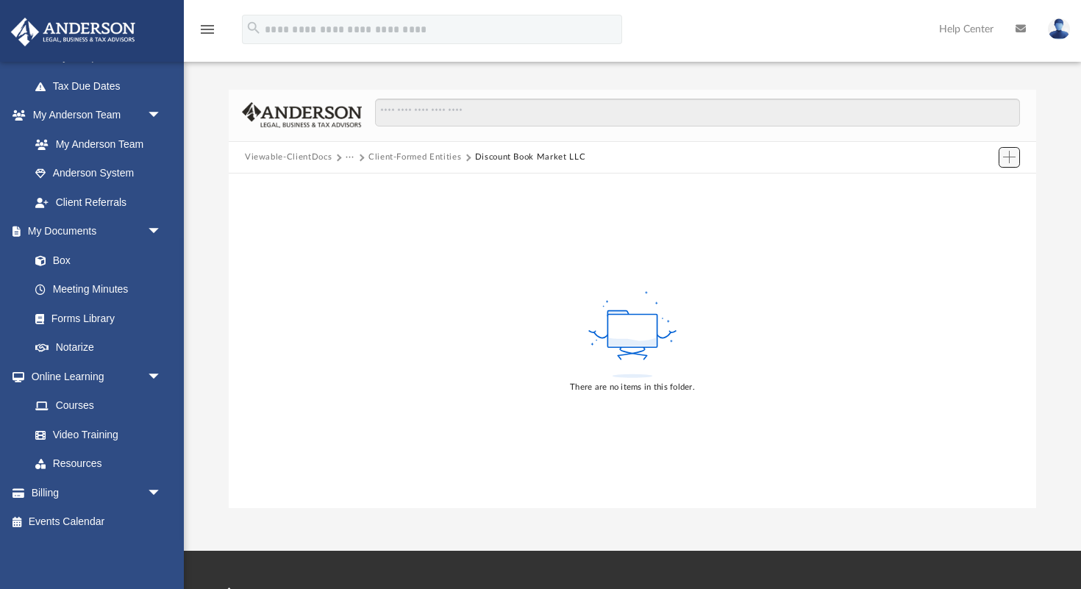
click at [1008, 157] on span "Add" at bounding box center [1009, 157] width 13 height 13
click at [988, 210] on li "New Folder" at bounding box center [988, 208] width 47 height 15
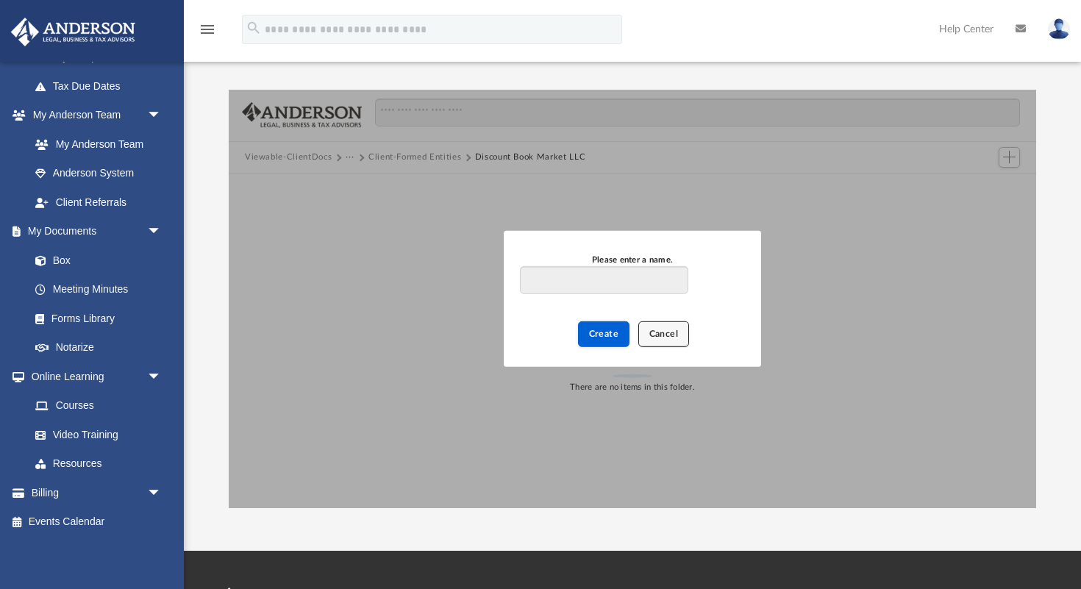
click at [670, 340] on button "Cancel" at bounding box center [663, 334] width 51 height 26
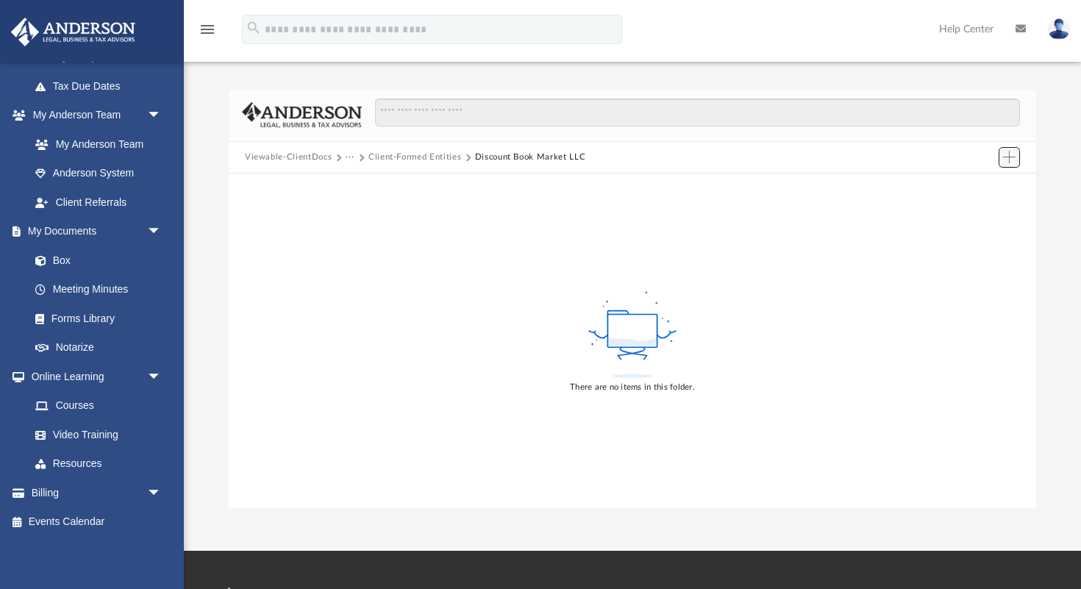
click at [1011, 157] on span "Add" at bounding box center [1009, 157] width 13 height 13
click at [981, 189] on li "Upload" at bounding box center [988, 186] width 47 height 15
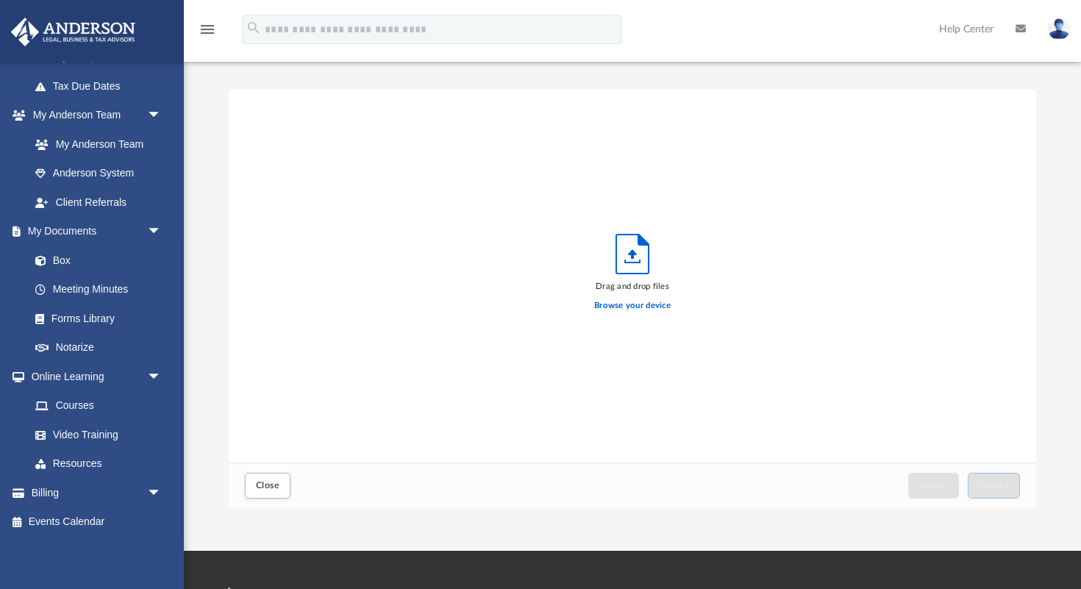
scroll to position [373, 807]
click at [610, 302] on label "Browse your device" at bounding box center [632, 305] width 76 height 13
click at [0, 0] on input "Browse your device" at bounding box center [0, 0] width 0 height 0
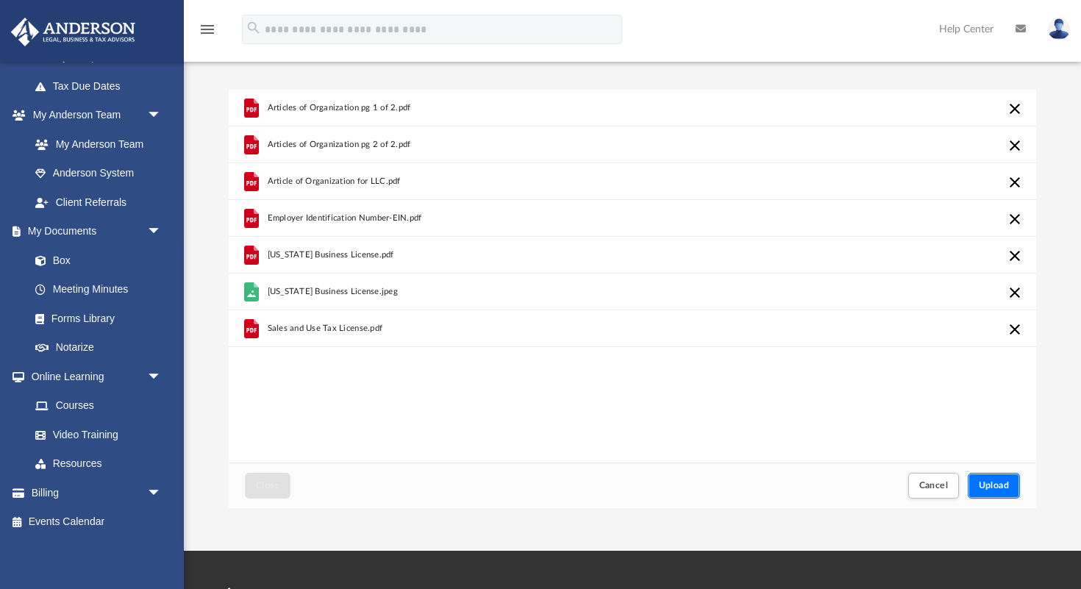
click at [999, 487] on span "Upload" at bounding box center [994, 485] width 31 height 9
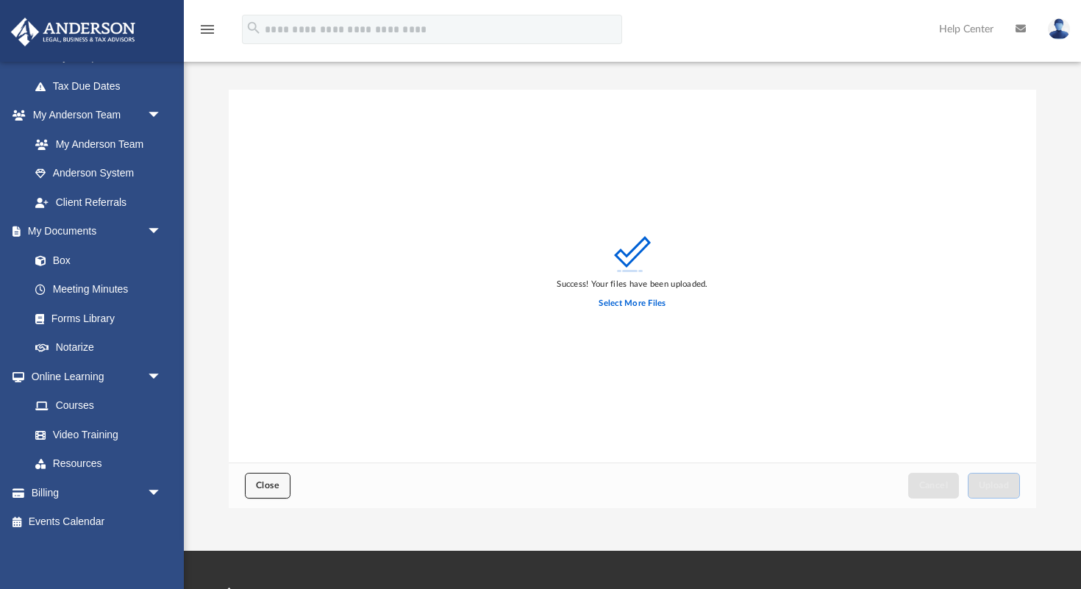
click at [274, 495] on button "Close" at bounding box center [268, 486] width 46 height 26
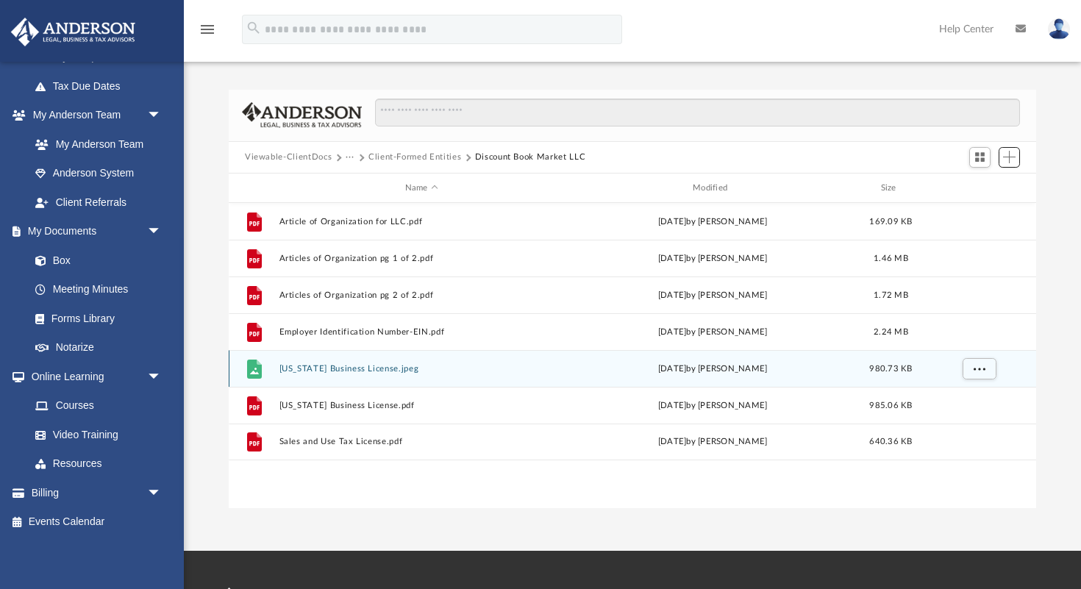
scroll to position [334, 807]
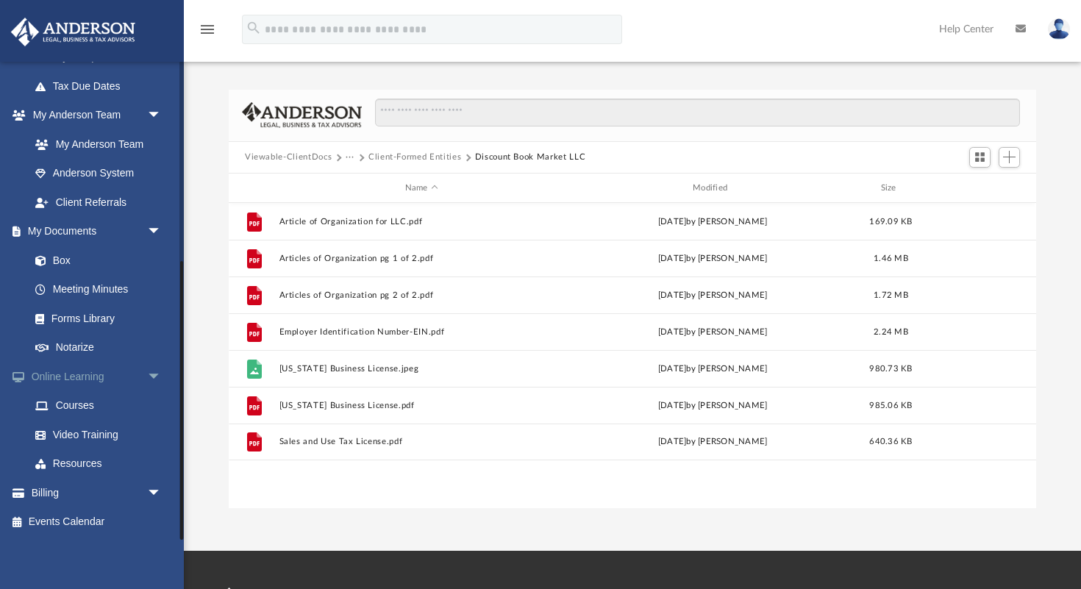
click at [154, 377] on span "arrow_drop_down" at bounding box center [161, 377] width 29 height 30
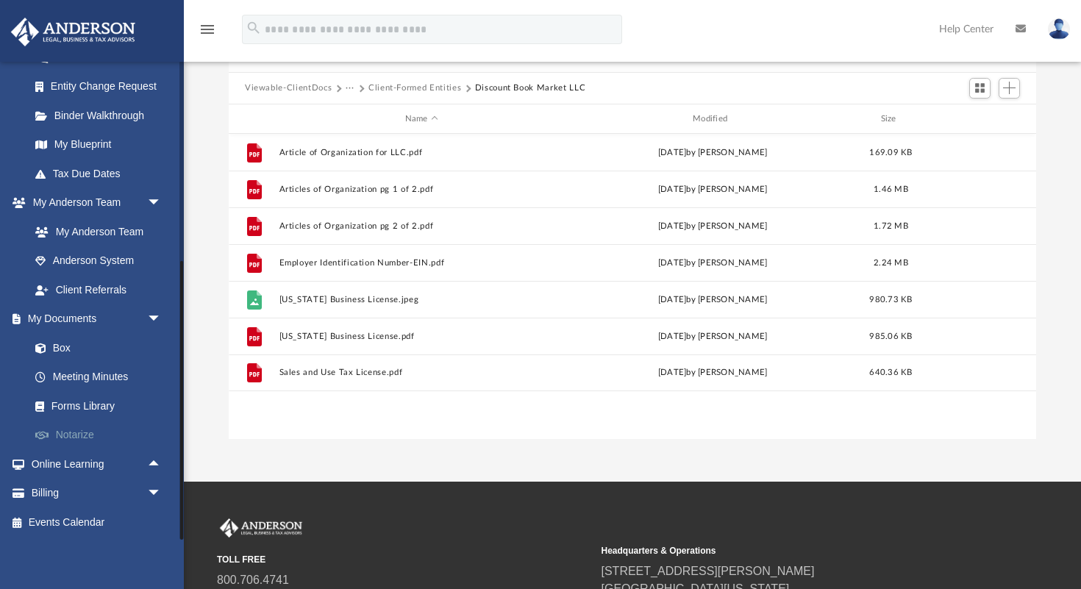
scroll to position [71, 0]
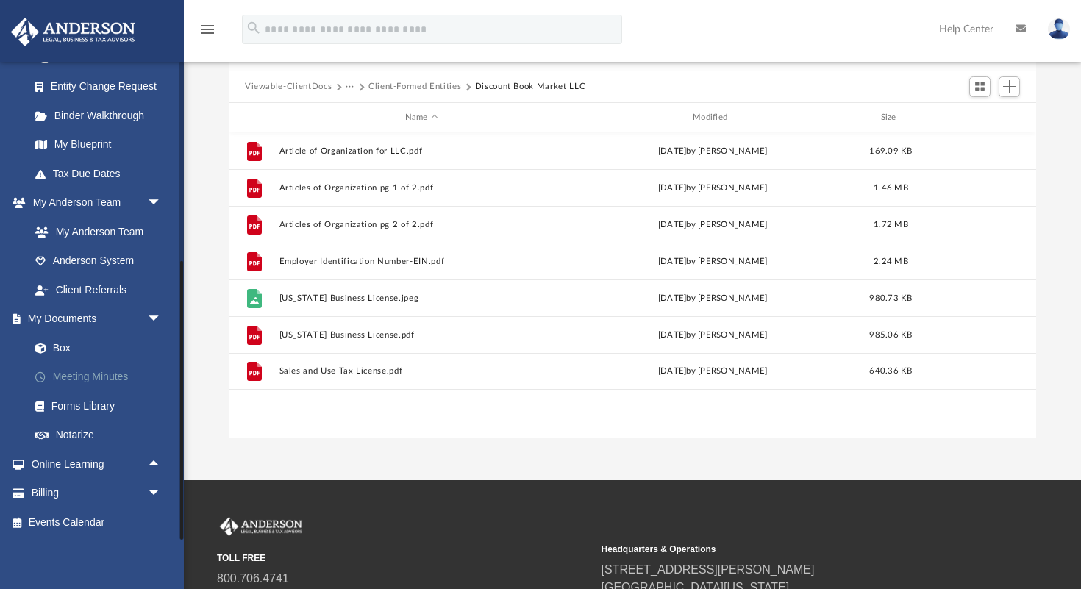
click at [120, 379] on link "Meeting Minutes" at bounding box center [102, 377] width 163 height 29
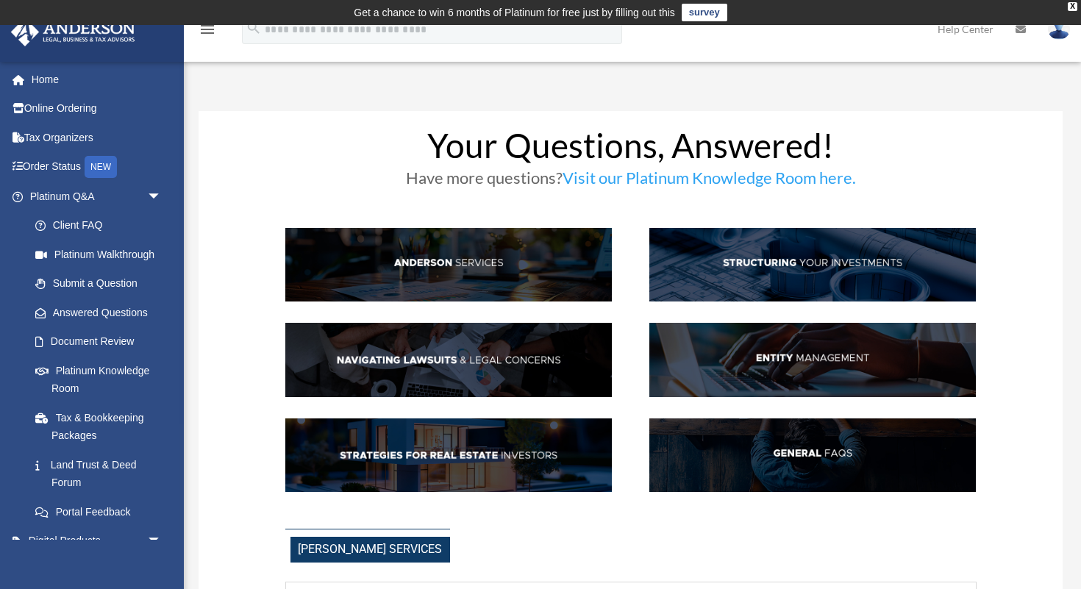
click at [457, 259] on img at bounding box center [448, 265] width 326 height 74
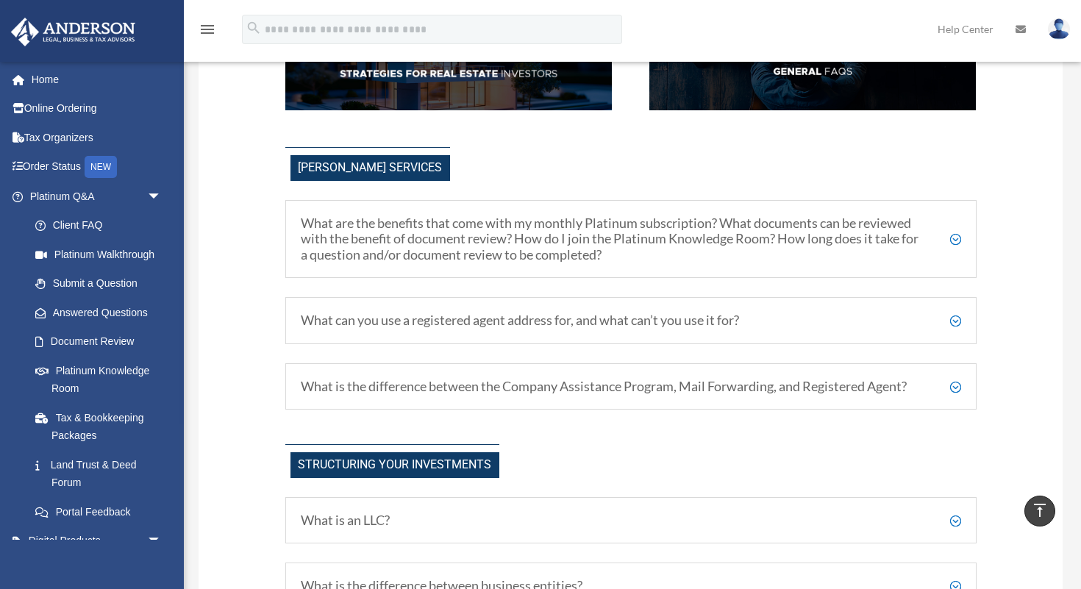
scroll to position [375, 0]
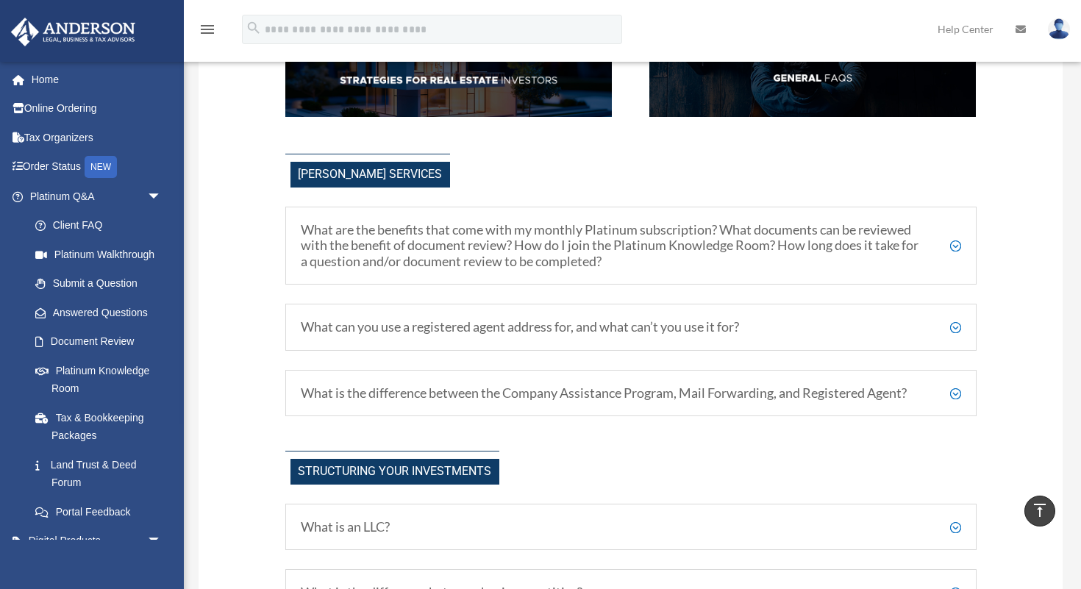
click at [781, 401] on div "What is the difference between the Company Assistance Program, Mail Forwarding,…" at bounding box center [630, 393] width 691 height 47
click at [957, 392] on h5 "What is the difference between the Company Assistance Program, Mail Forwarding,…" at bounding box center [631, 393] width 660 height 16
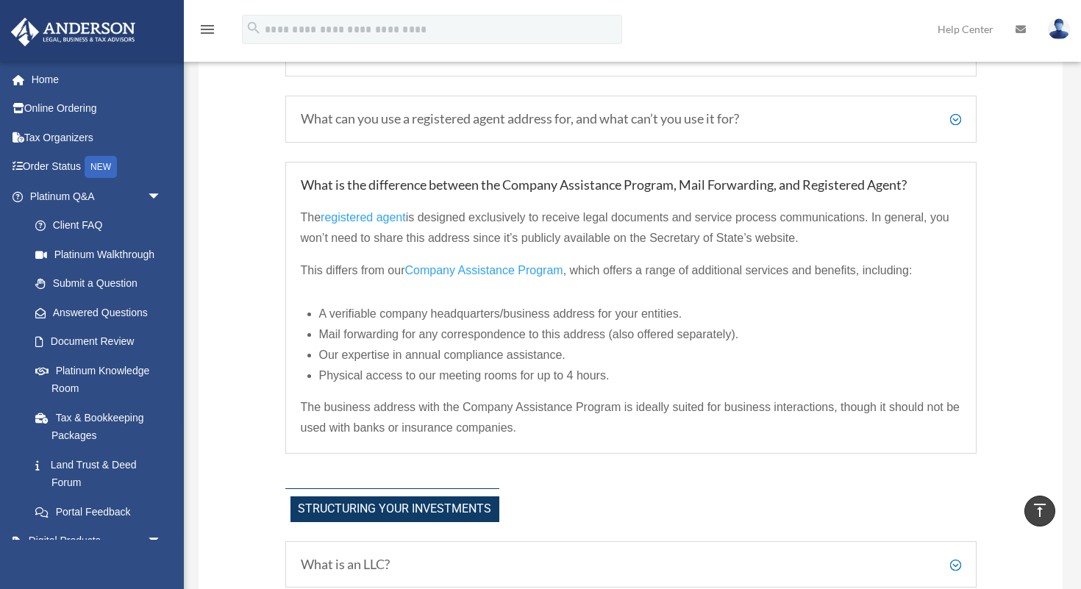
scroll to position [585, 0]
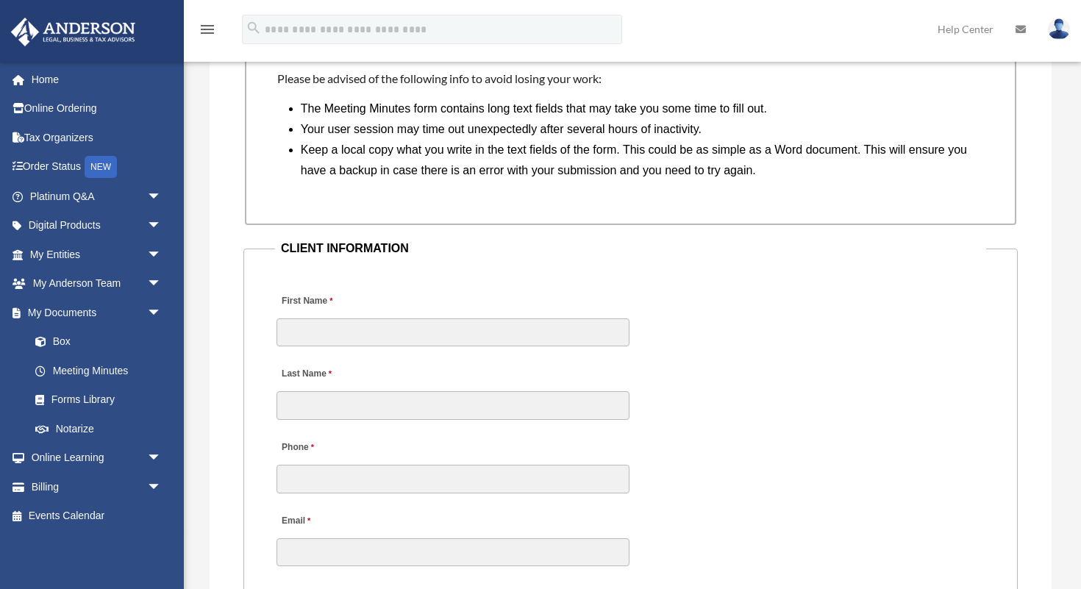
scroll to position [1304, 0]
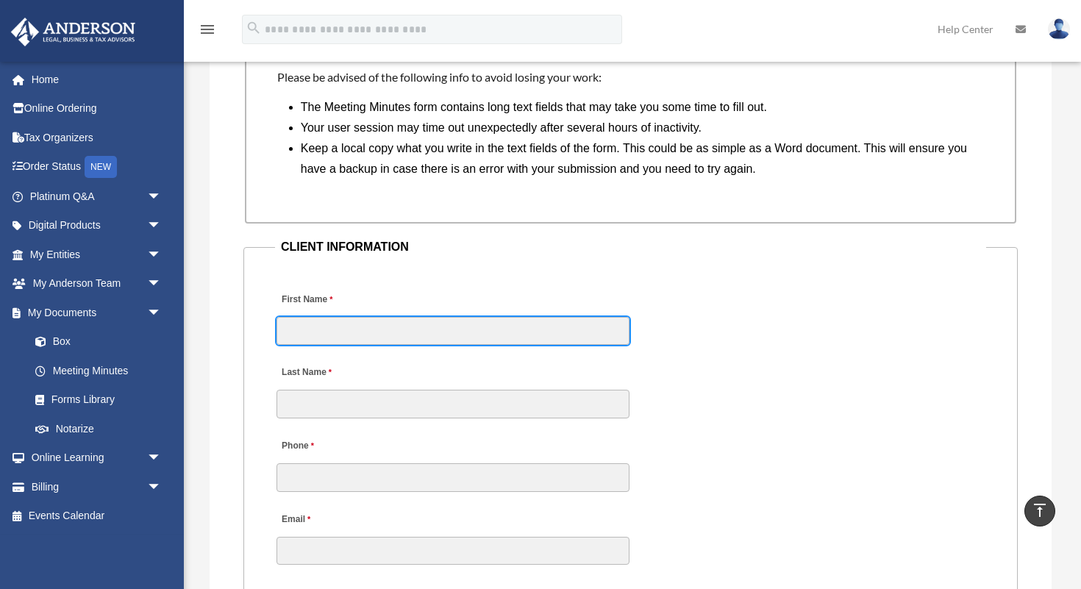
click at [446, 335] on input "First Name" at bounding box center [452, 331] width 353 height 28
type input "******"
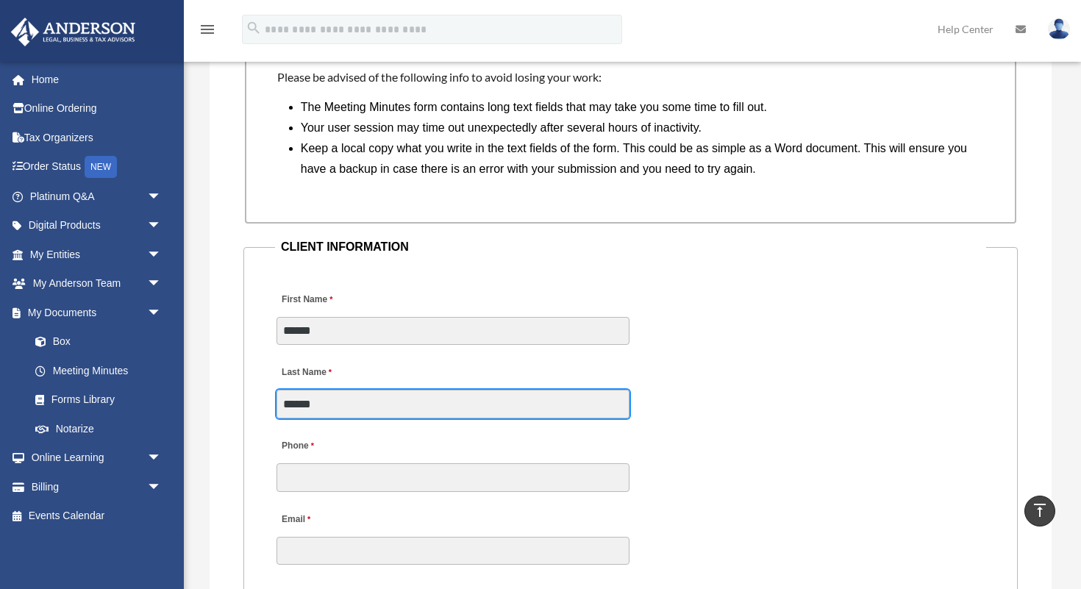
type input "******"
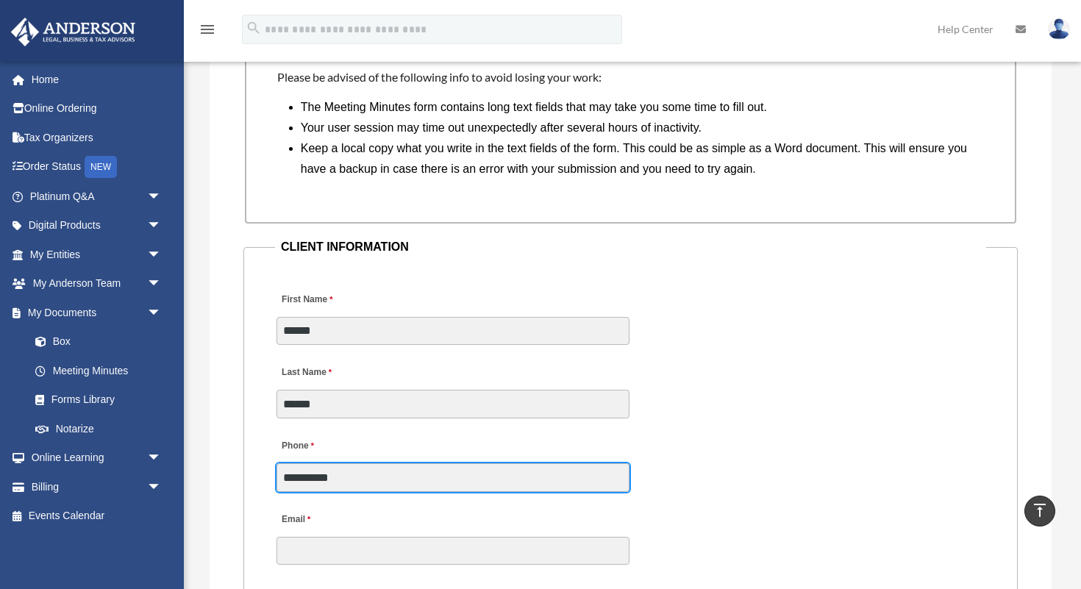
type input "**********"
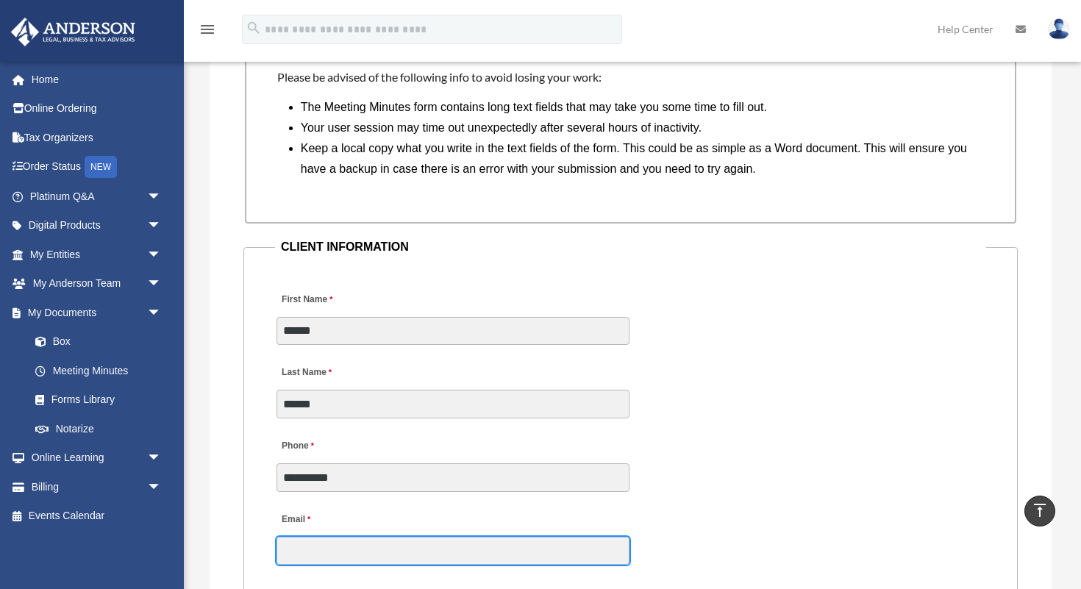
click at [409, 554] on input "Email" at bounding box center [452, 551] width 353 height 28
type input "**********"
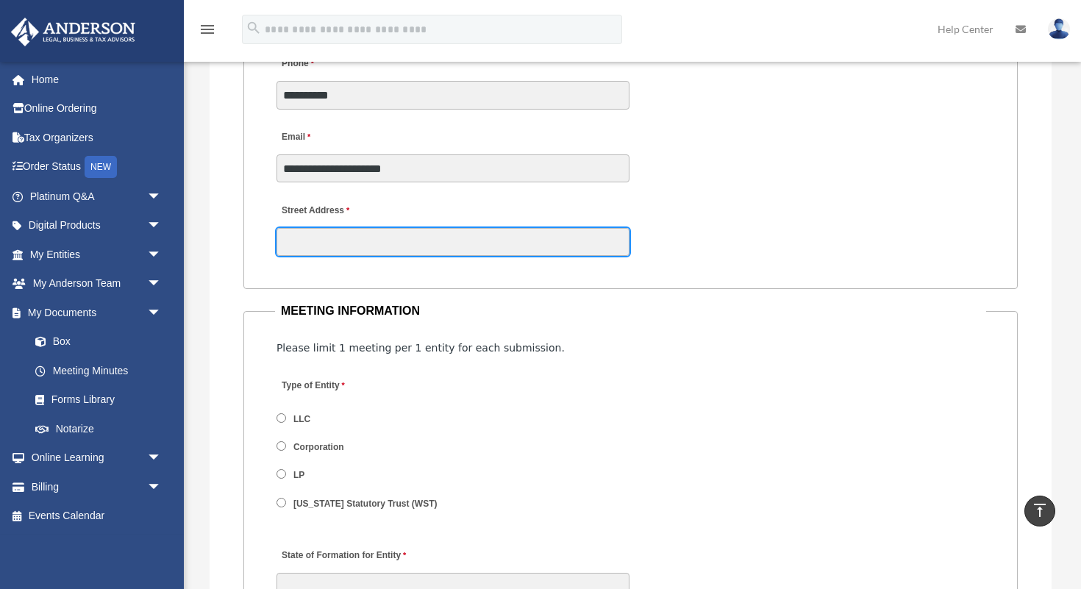
scroll to position [1688, 0]
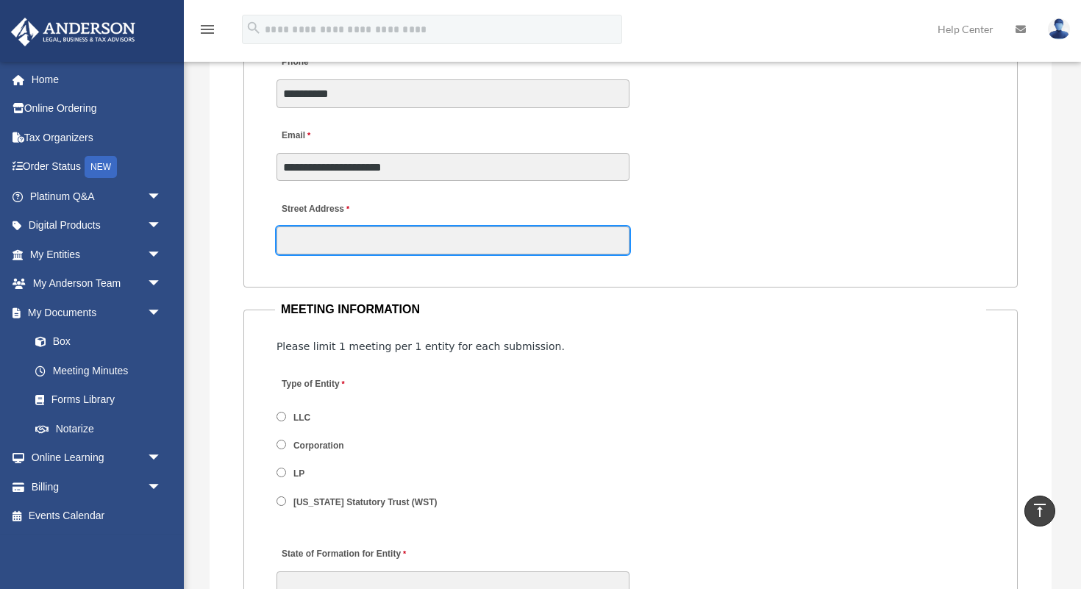
type input "*"
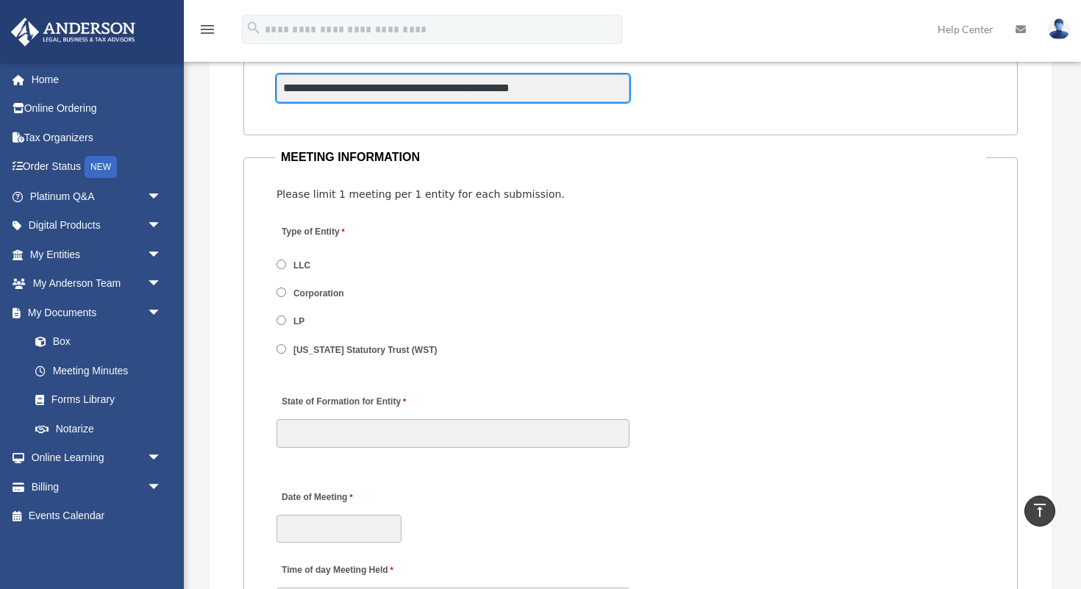
type input "**********"
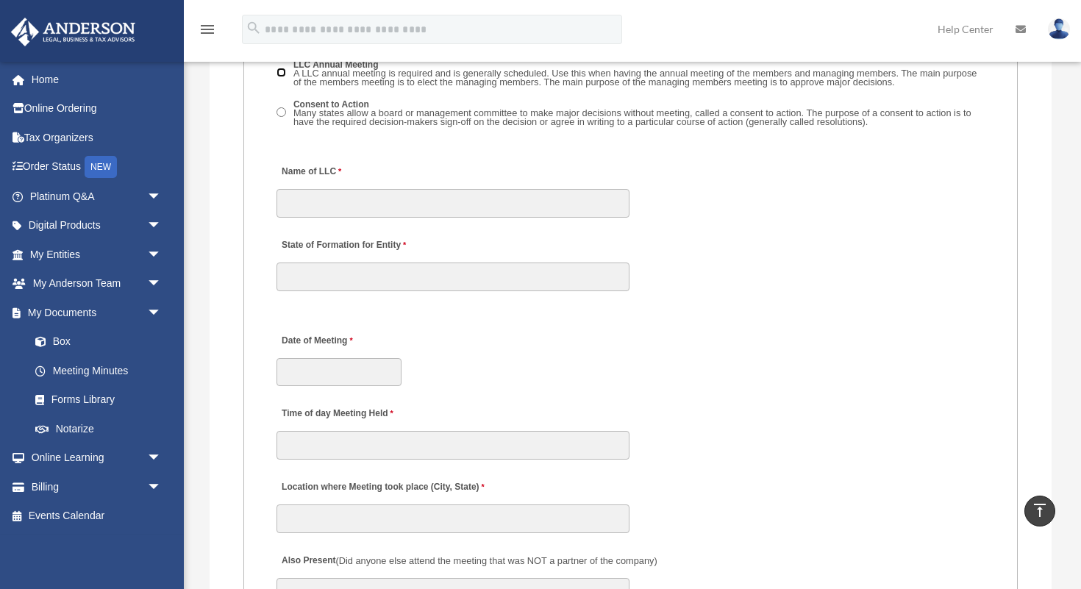
scroll to position [2446, 0]
click at [373, 199] on input "Name of LLC" at bounding box center [452, 202] width 353 height 28
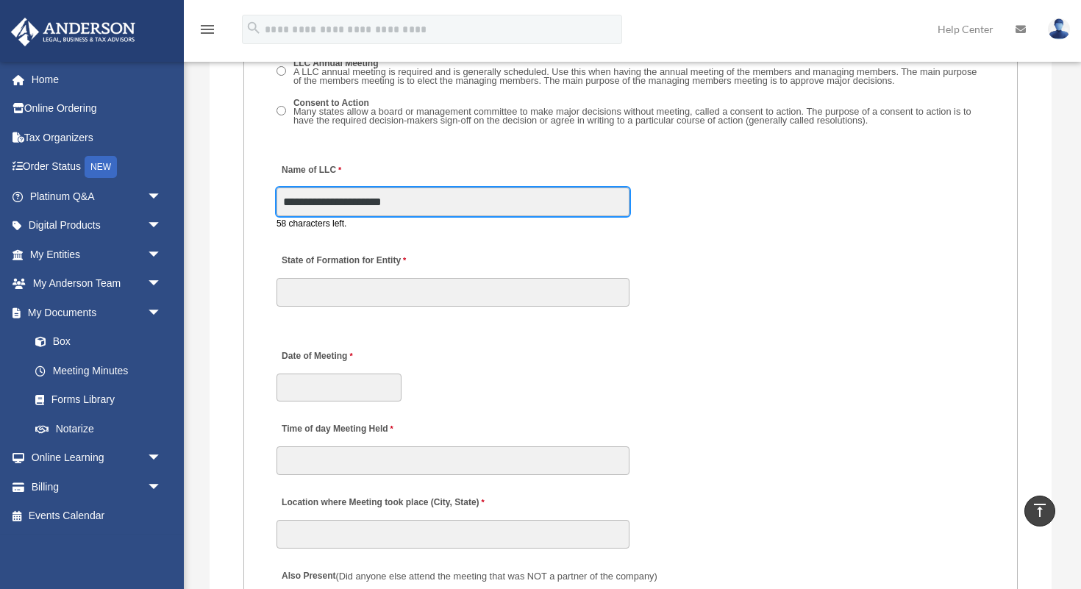
type input "**********"
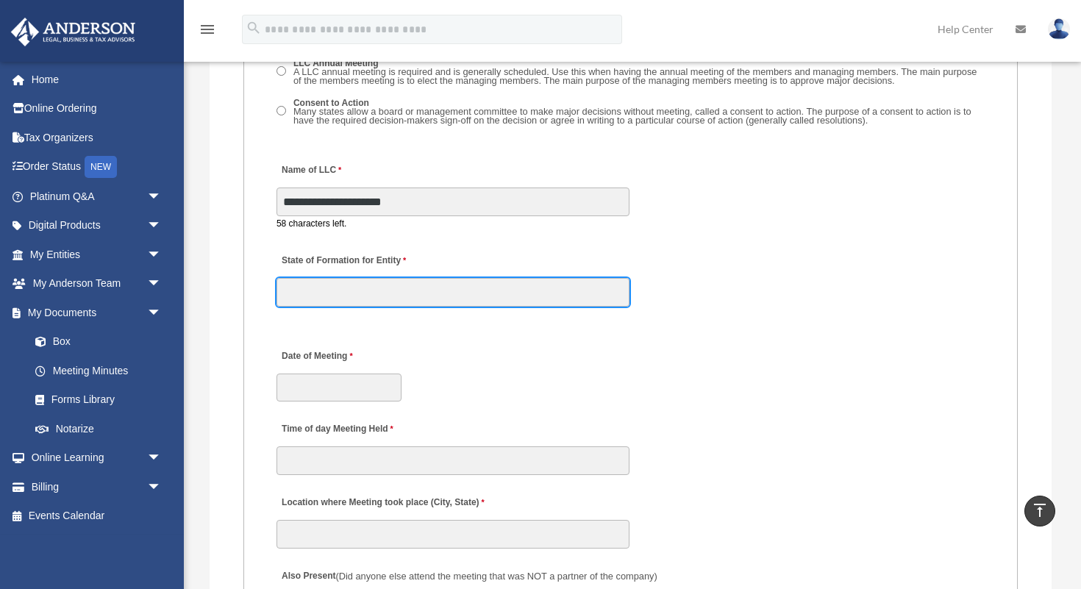
click at [360, 292] on input "State of Formation for Entity" at bounding box center [452, 292] width 353 height 28
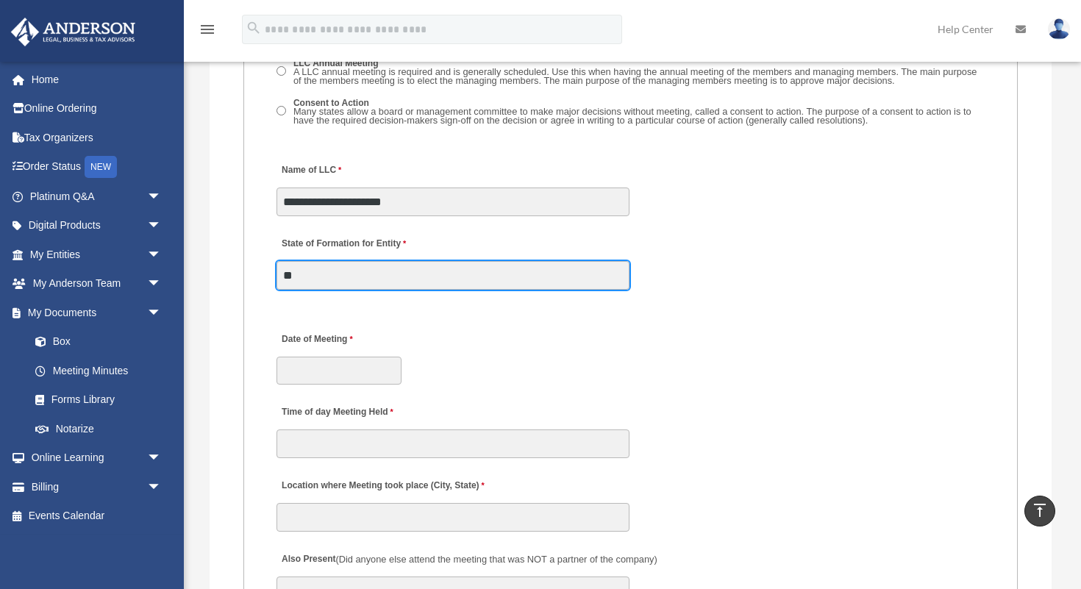
type input "**"
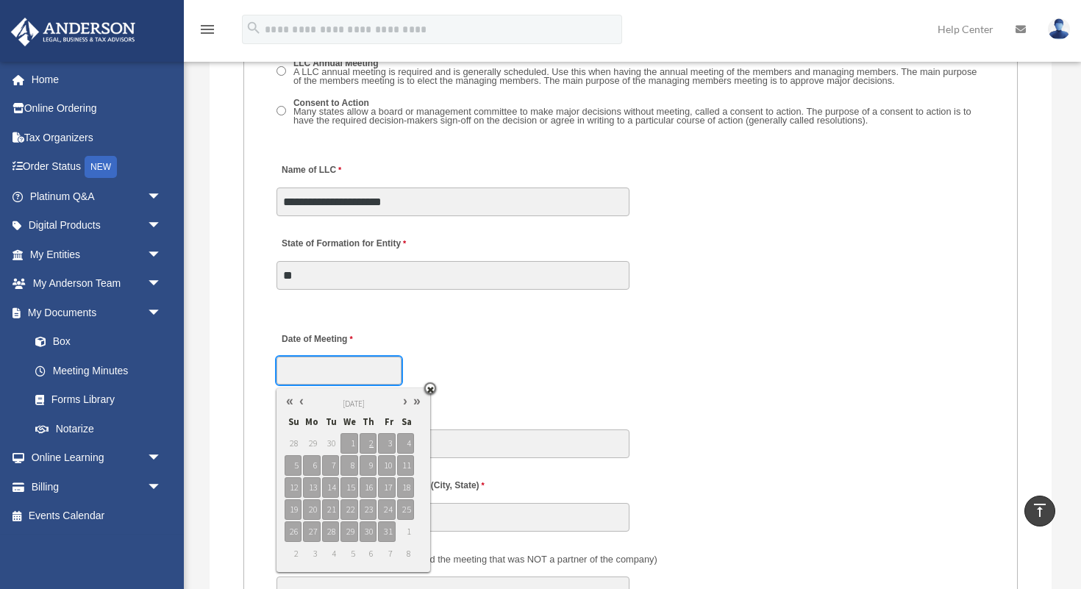
click at [334, 383] on input "Date of Meeting" at bounding box center [338, 371] width 125 height 28
type input "**********"
click at [368, 440] on span "2" at bounding box center [368, 443] width 17 height 21
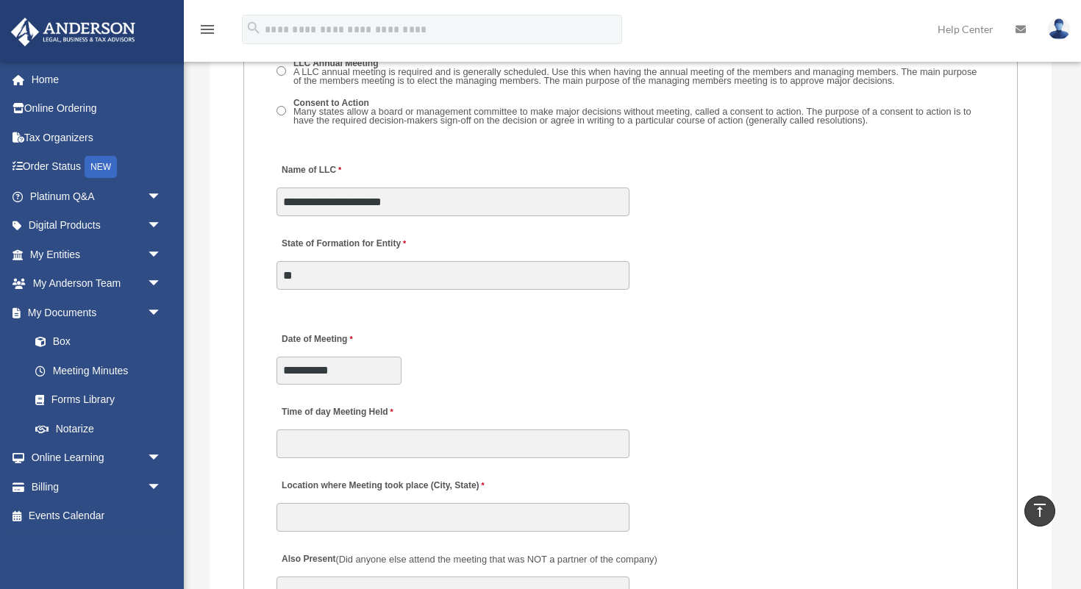
click at [528, 381] on div "**********" at bounding box center [630, 353] width 711 height 65
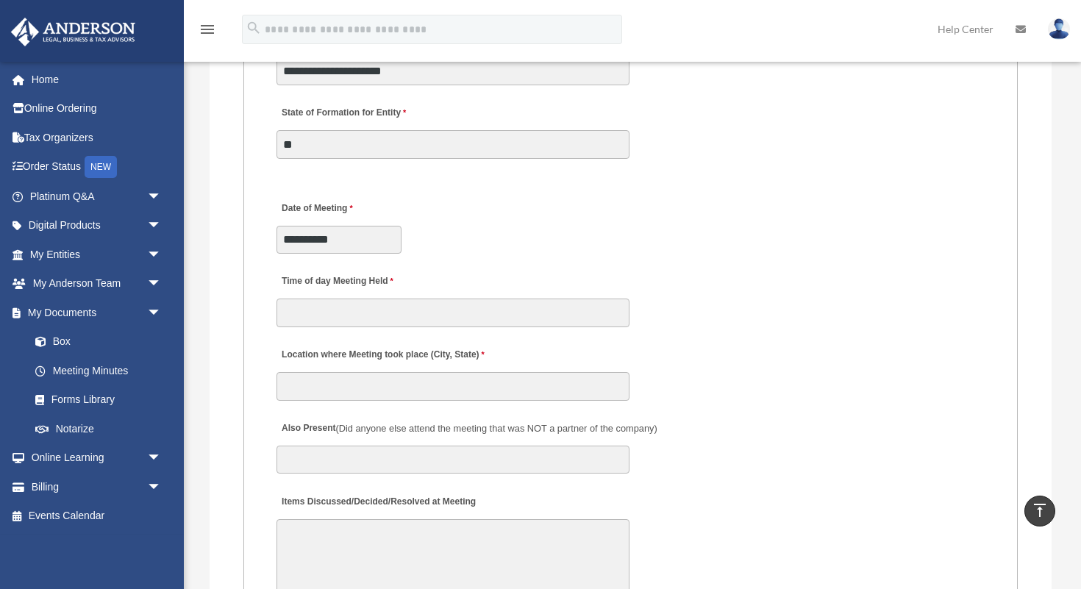
scroll to position [2577, 0]
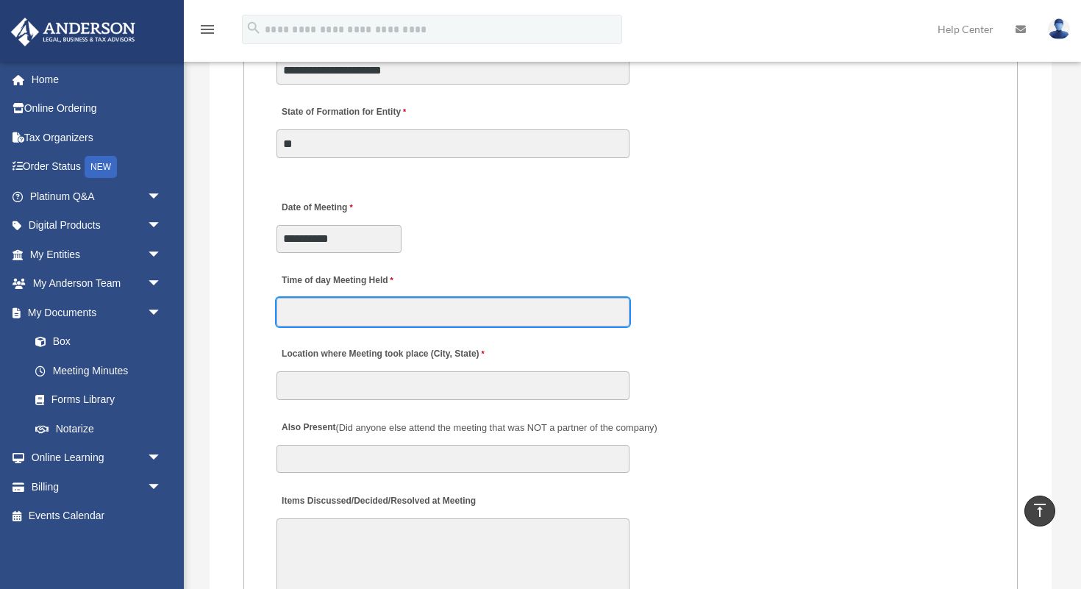
click at [457, 316] on input "Time of day Meeting Held" at bounding box center [452, 312] width 353 height 28
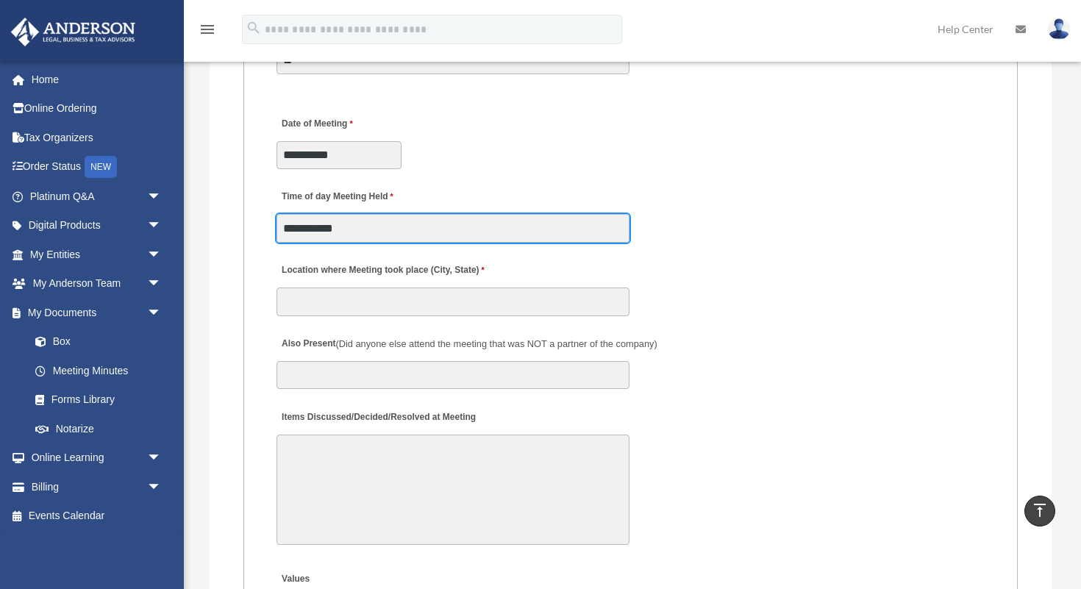
scroll to position [2664, 0]
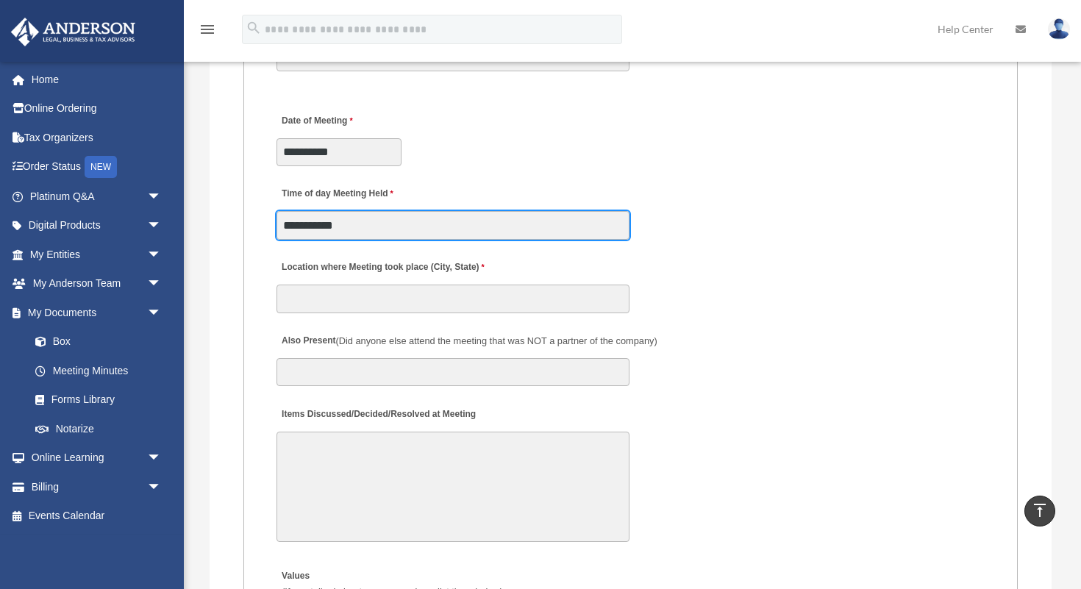
type input "**********"
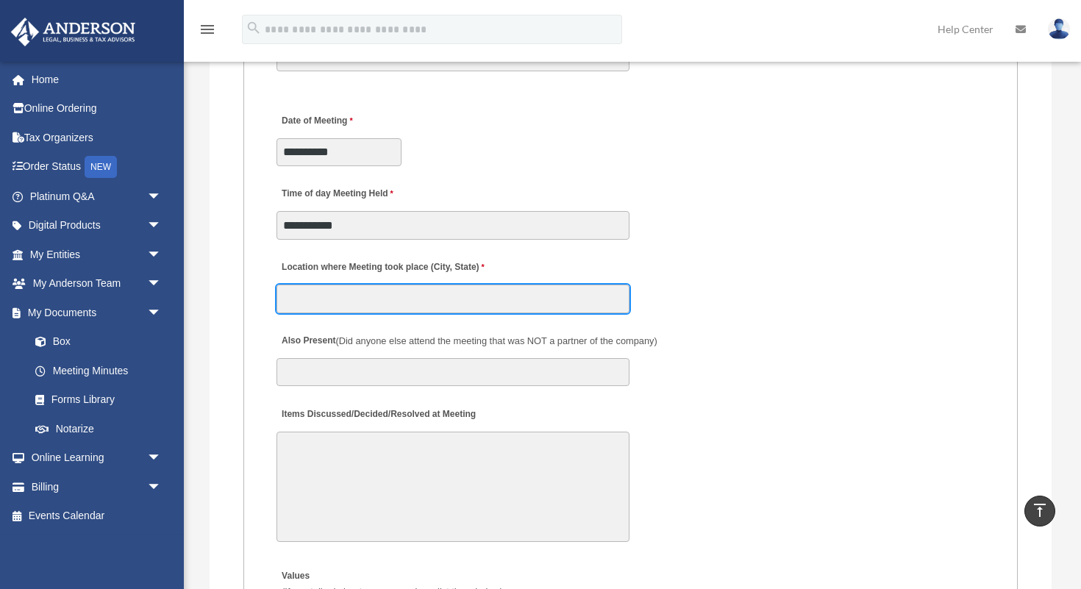
click at [433, 310] on input "Location where Meeting took place (City, State)" at bounding box center [452, 299] width 353 height 28
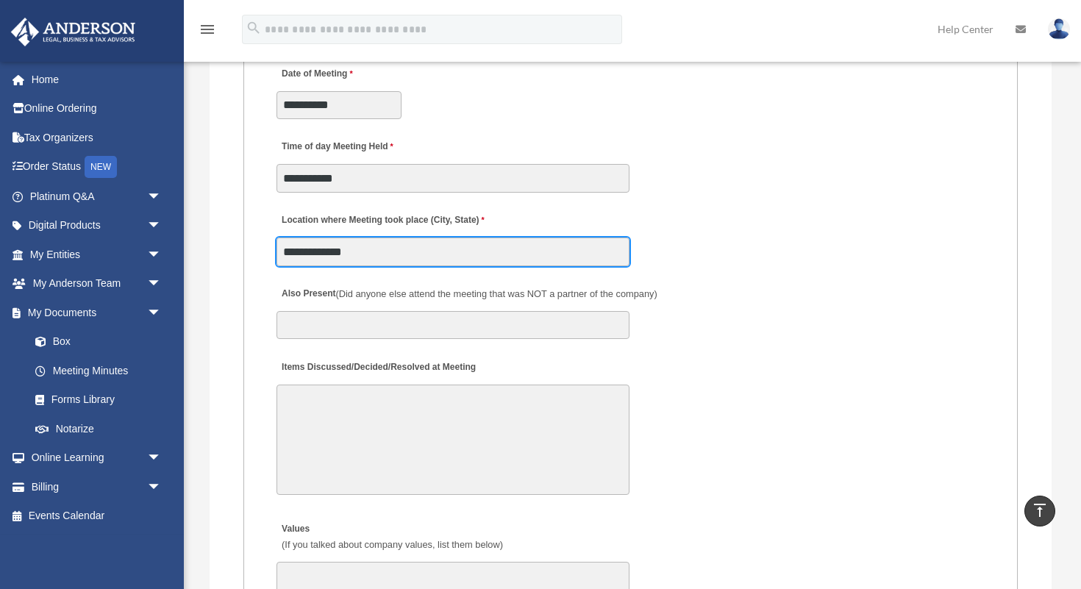
scroll to position [2713, 0]
type input "**********"
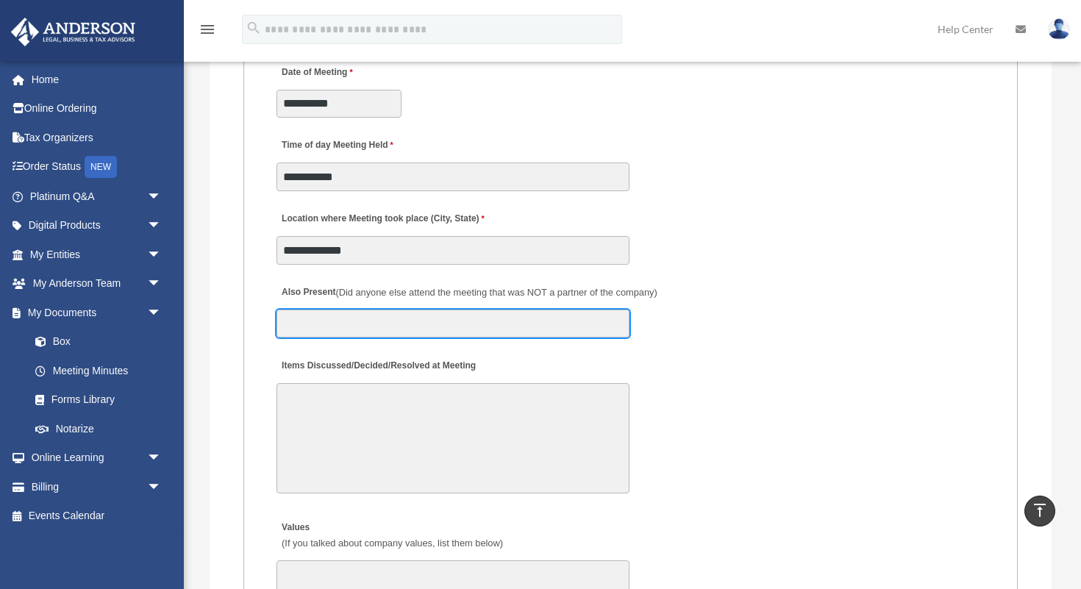
click at [426, 335] on input "Also Present (Did anyone else attend the meeting that was NOT a partner of the …" at bounding box center [452, 324] width 353 height 28
type input "**********"
click at [463, 328] on input "**********" at bounding box center [452, 324] width 353 height 28
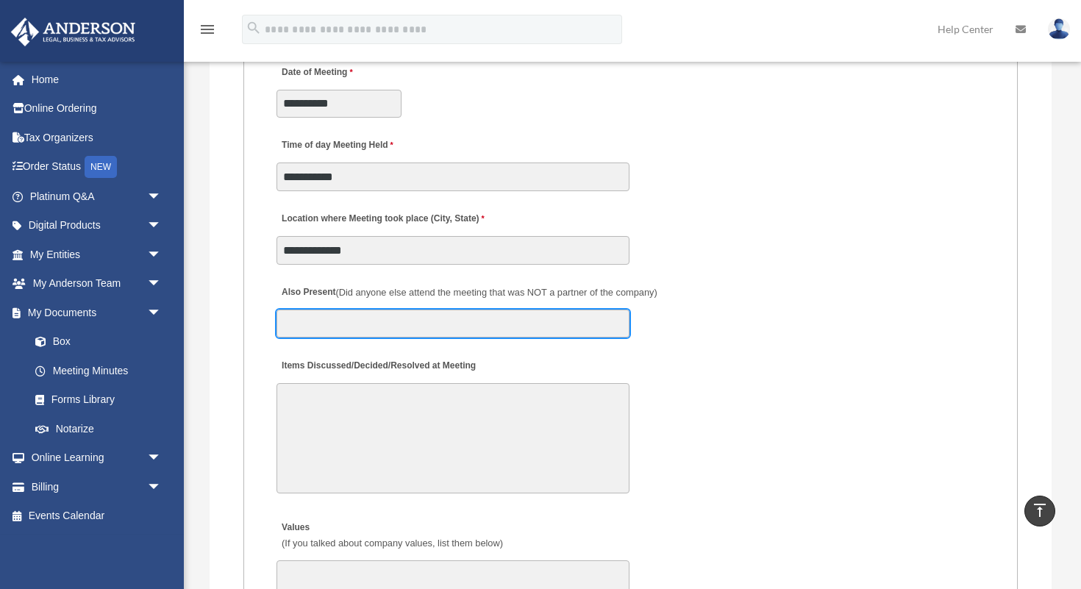
scroll to position [2820, 0]
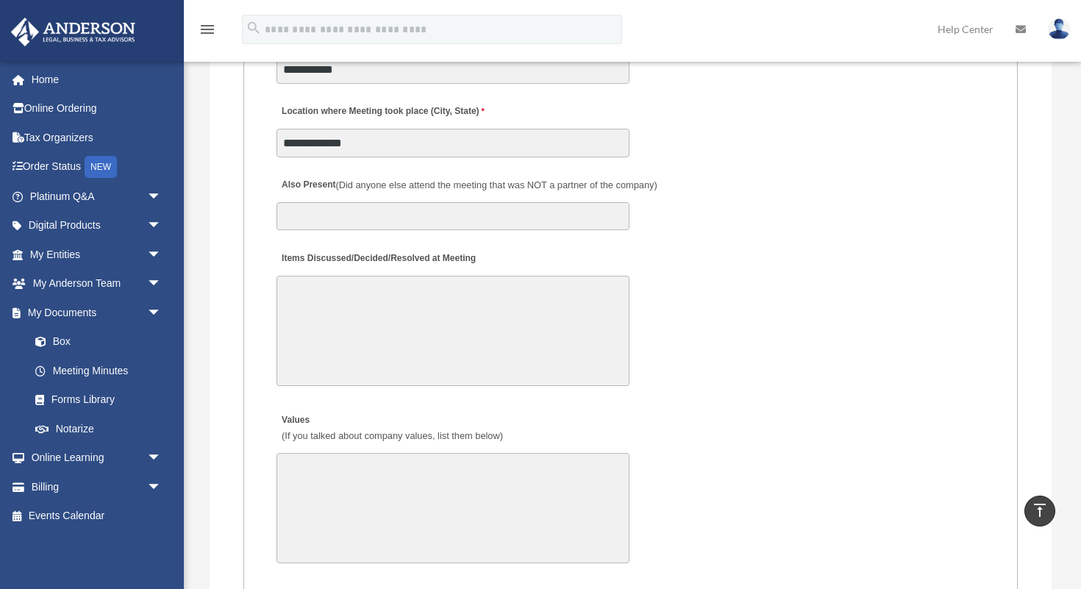
click at [468, 329] on textarea "Items Discussed/Decided/Resolved at Meeting" at bounding box center [452, 331] width 353 height 110
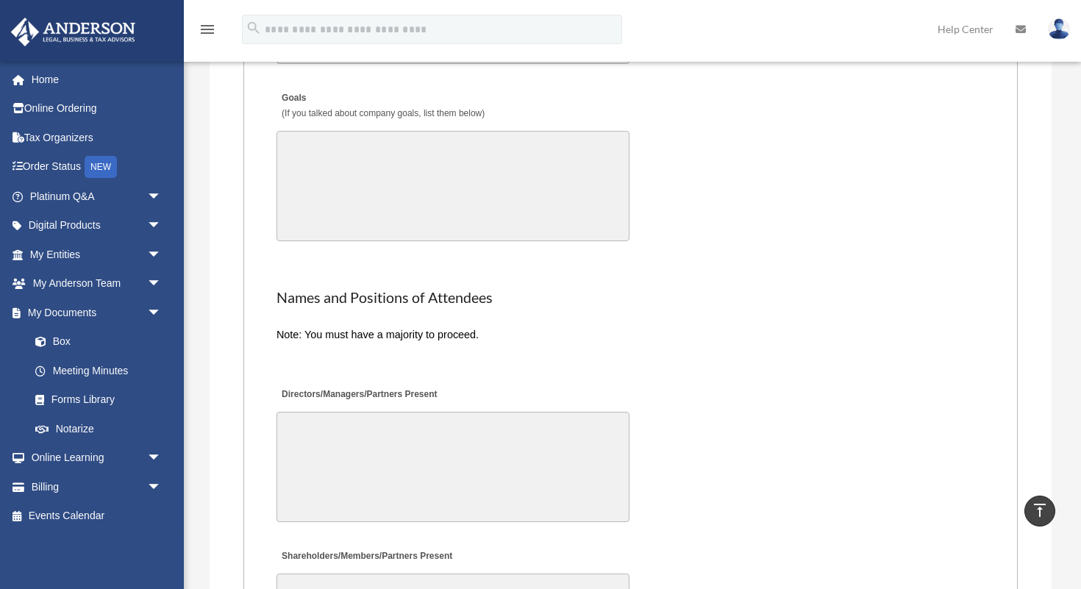
scroll to position [3388, 0]
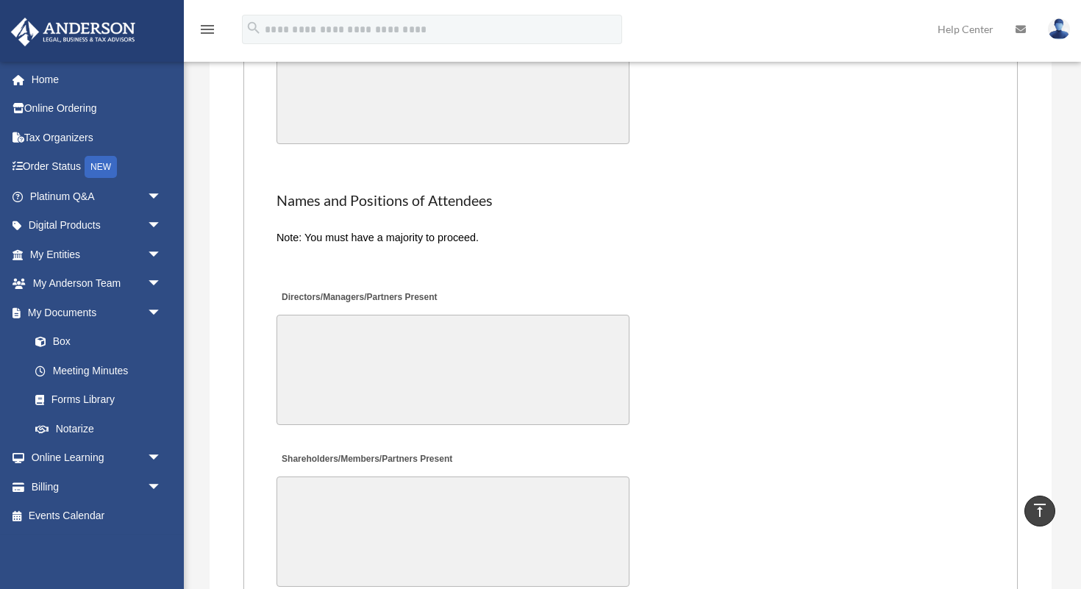
type textarea "**********"
click at [443, 366] on textarea "Directors/Managers/Partners Present" at bounding box center [452, 370] width 353 height 110
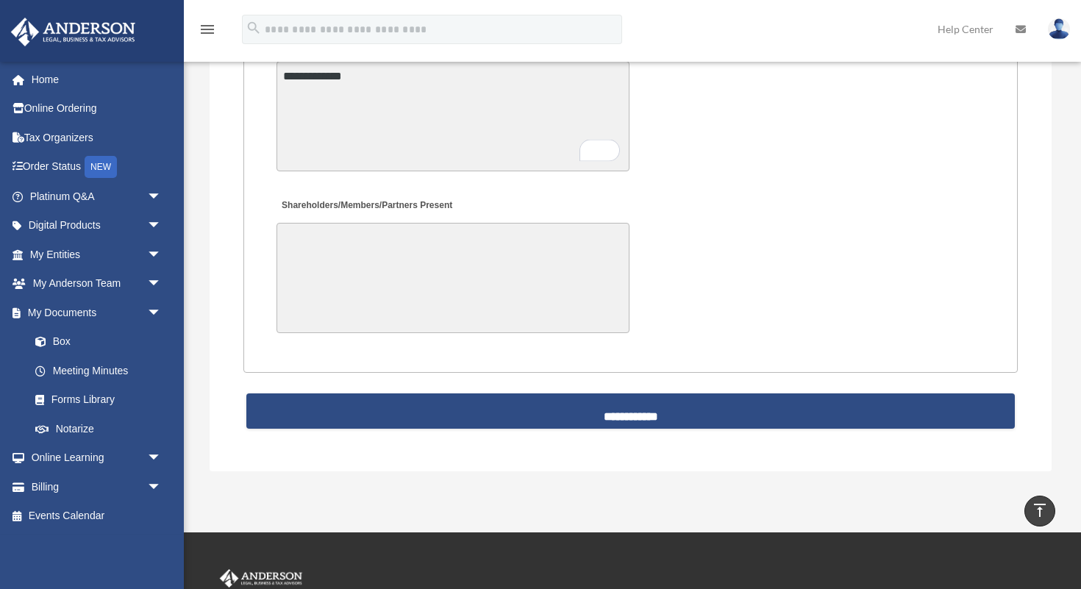
scroll to position [3668, 0]
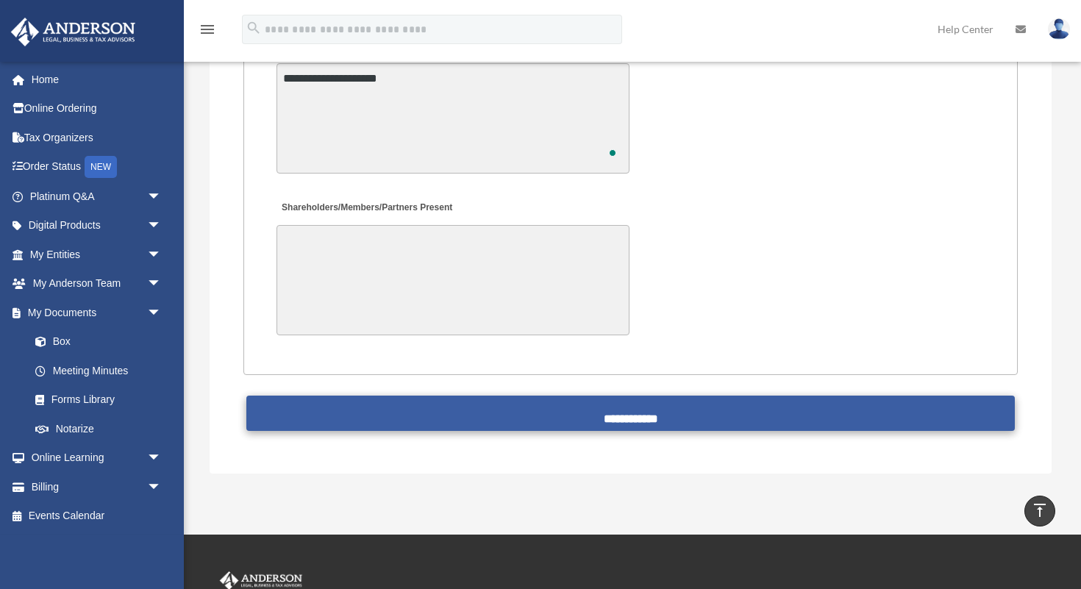
type textarea "**********"
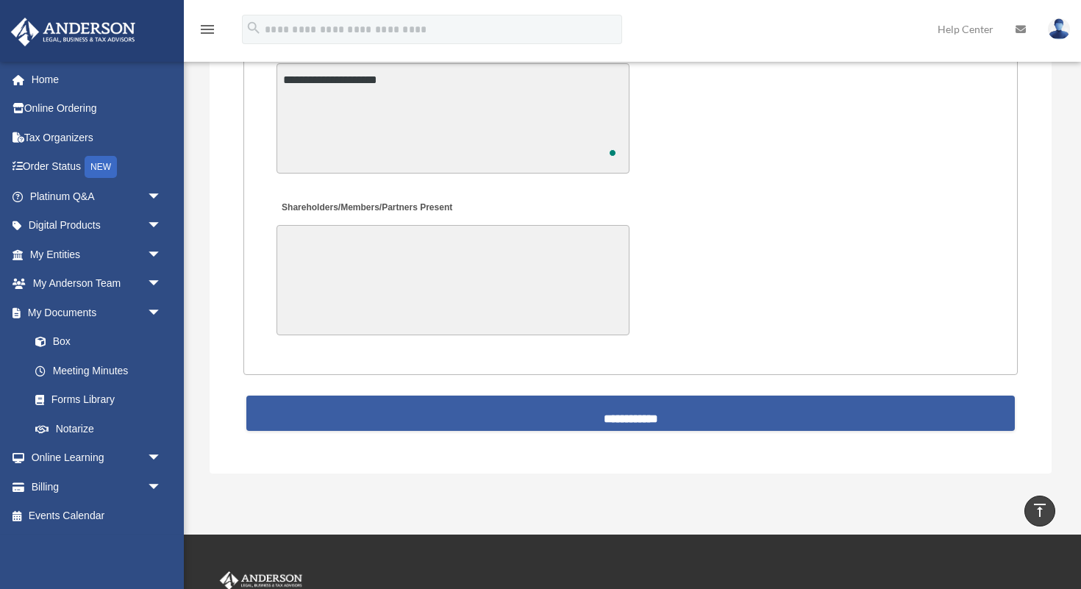
click at [667, 407] on input "**********" at bounding box center [630, 413] width 768 height 35
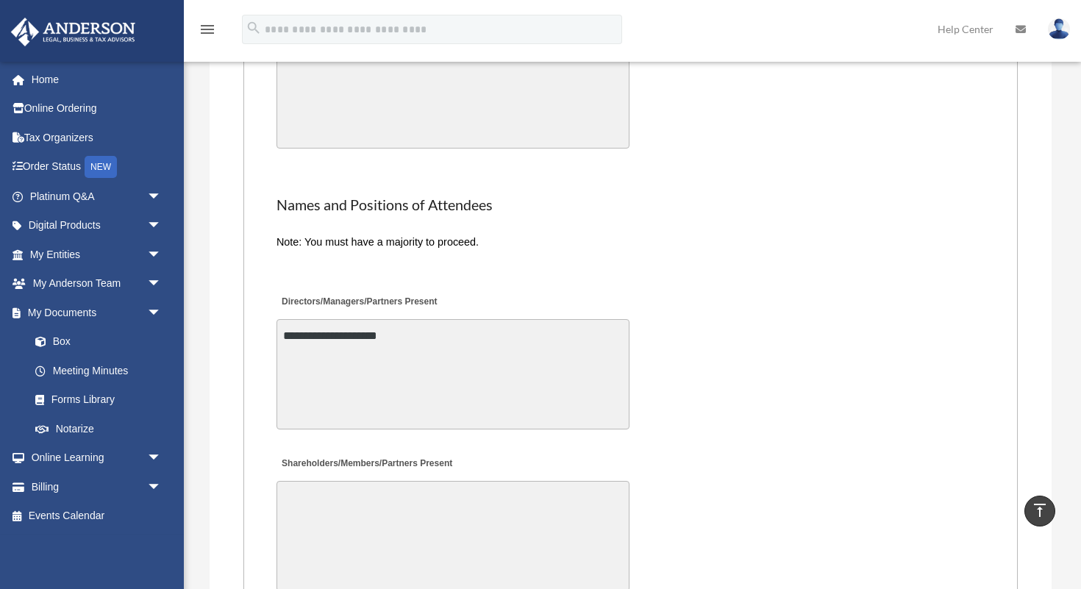
scroll to position [3367, 0]
